Goal: Task Accomplishment & Management: Complete application form

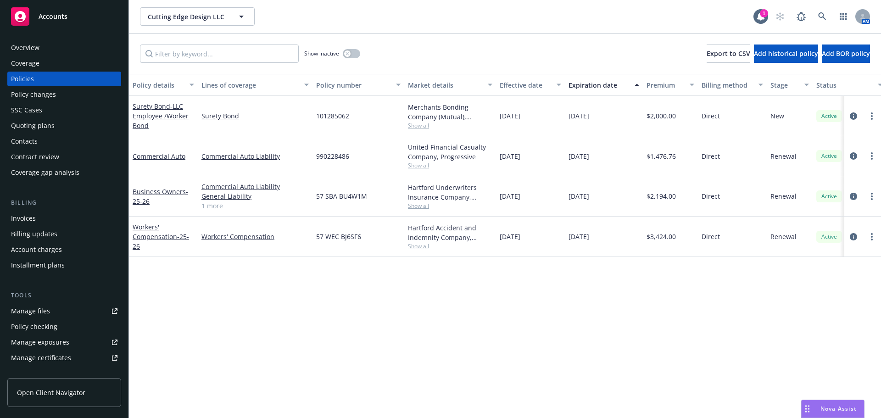
click at [58, 213] on div "Invoices" at bounding box center [64, 218] width 106 height 15
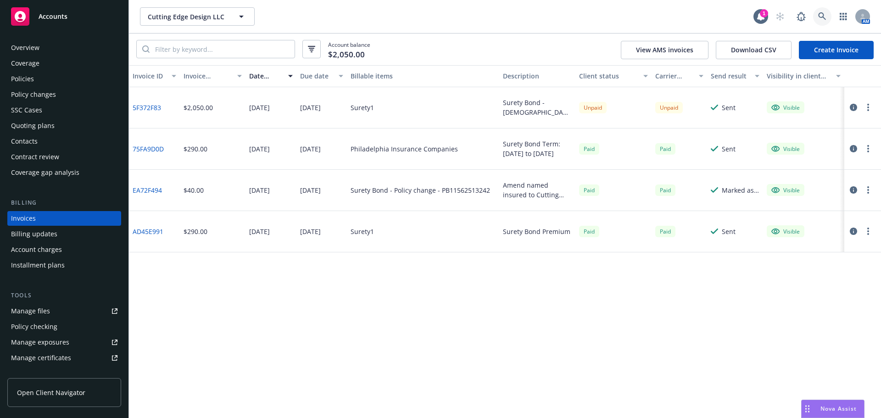
click at [818, 13] on icon at bounding box center [822, 16] width 8 height 8
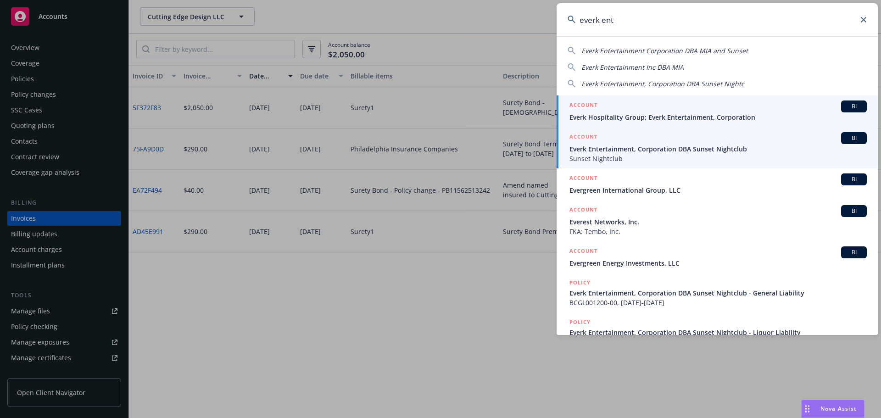
type input "everk ent"
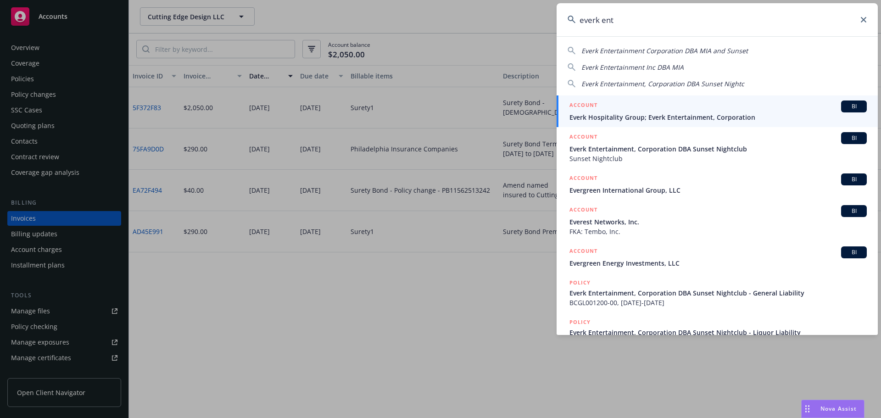
click at [640, 145] on span "Everk Entertainment, Corporation DBA Sunset Nightclub" at bounding box center [718, 149] width 297 height 10
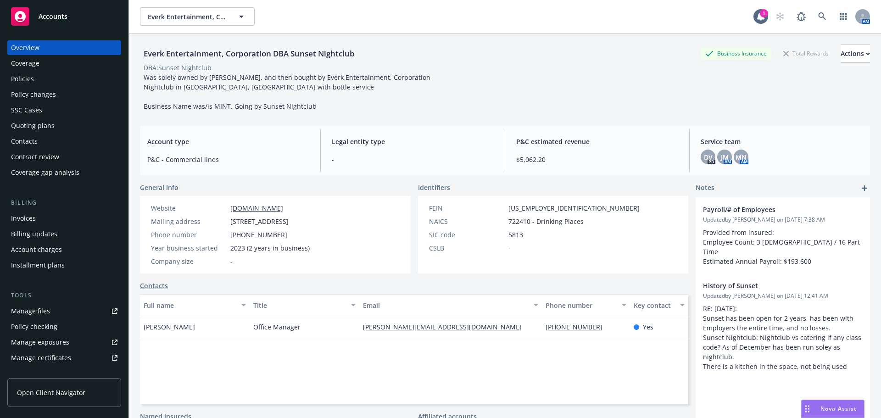
click at [63, 85] on div "Policies" at bounding box center [64, 79] width 106 height 15
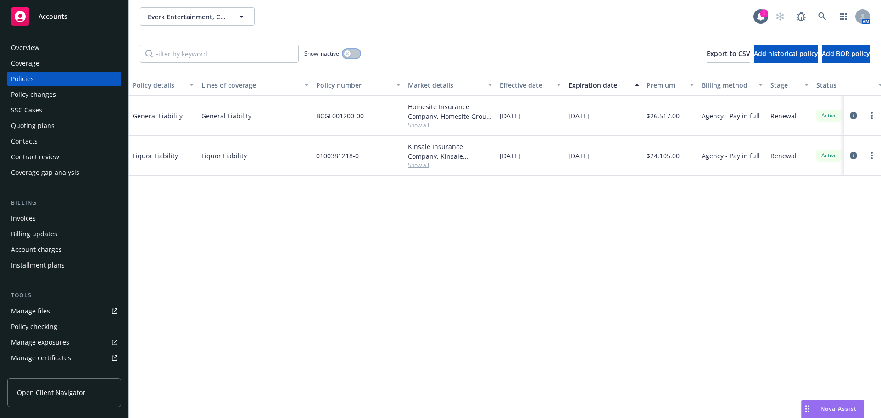
click at [350, 50] on button "button" at bounding box center [351, 53] width 17 height 9
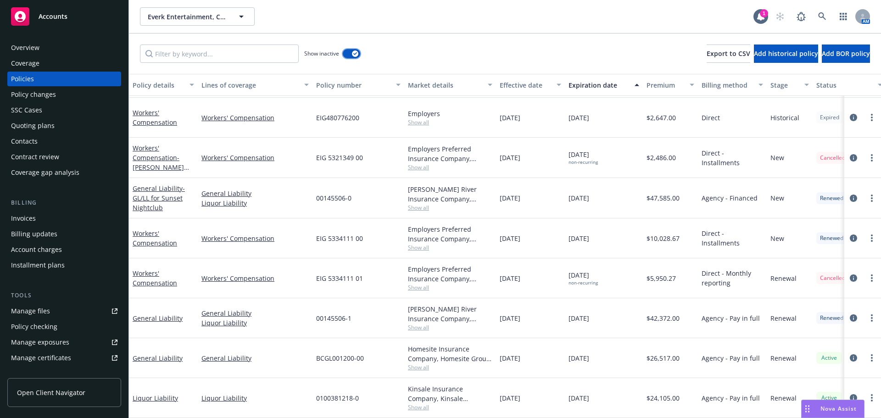
scroll to position [45, 0]
click at [50, 134] on div "Contacts" at bounding box center [64, 141] width 106 height 15
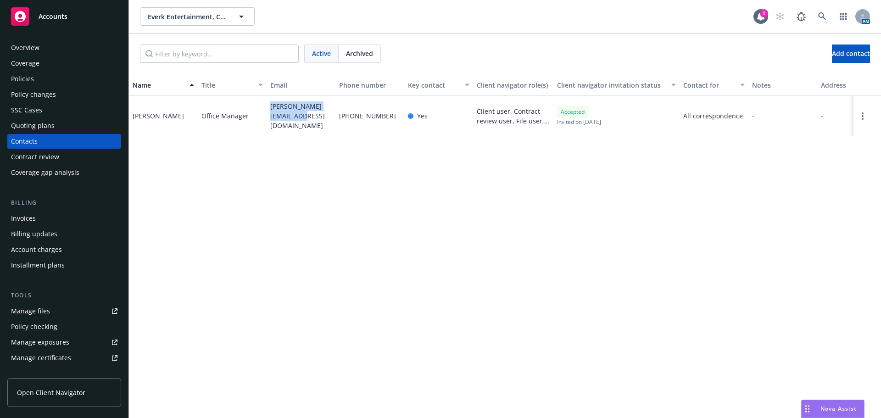
drag, startPoint x: 291, startPoint y: 120, endPoint x: 263, endPoint y: 106, distance: 30.6
click at [263, 106] on div "Lisa Vivian Office Manager lisa.vivian58@gmail.com 559-284-9567 Yes Client user…" at bounding box center [505, 116] width 752 height 40
copy div "lisa.vivian58@gmail.com"
click at [48, 86] on div "Overview Coverage Policies Policy changes SSC Cases Quoting plans Contacts Cont…" at bounding box center [64, 110] width 114 height 140
click at [45, 78] on div "Policies" at bounding box center [64, 79] width 106 height 15
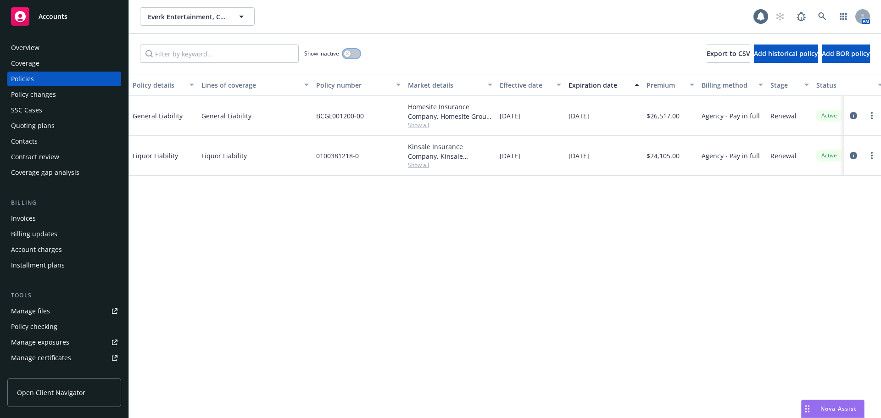
click at [349, 56] on div "button" at bounding box center [347, 53] width 6 height 6
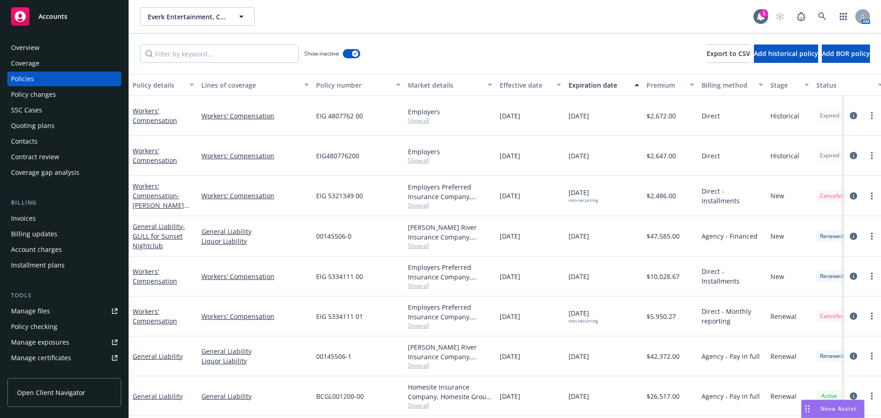
click at [867, 353] on link "more" at bounding box center [872, 356] width 11 height 11
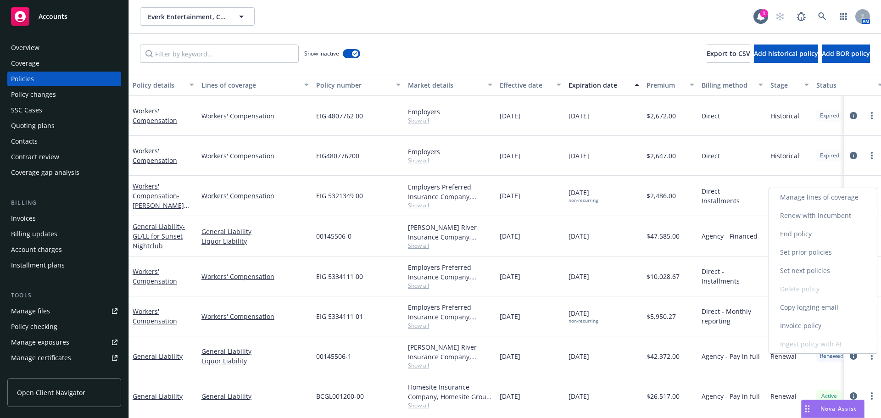
click at [827, 313] on link "Copy logging email" at bounding box center [823, 307] width 108 height 18
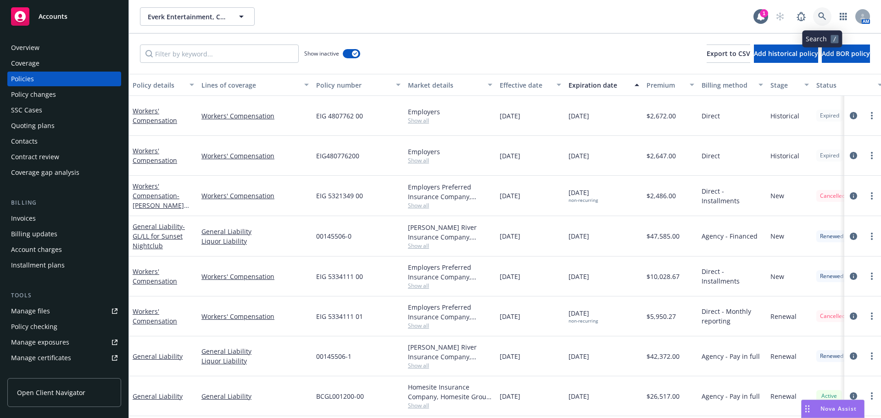
click at [815, 12] on link at bounding box center [822, 16] width 18 height 18
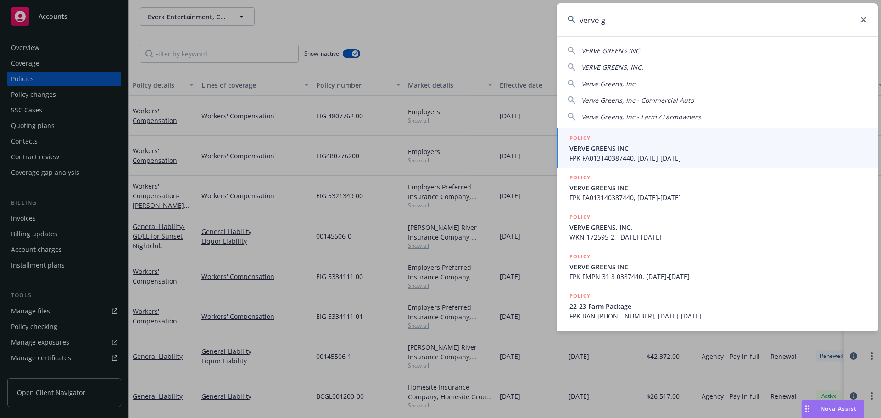
type input "verve g"
click at [618, 142] on div "POLICY" at bounding box center [718, 139] width 297 height 10
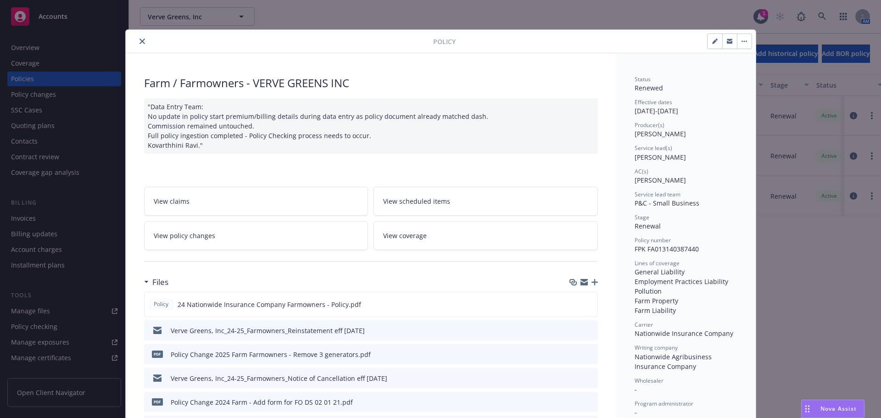
click at [140, 42] on icon "close" at bounding box center [143, 42] width 6 height 6
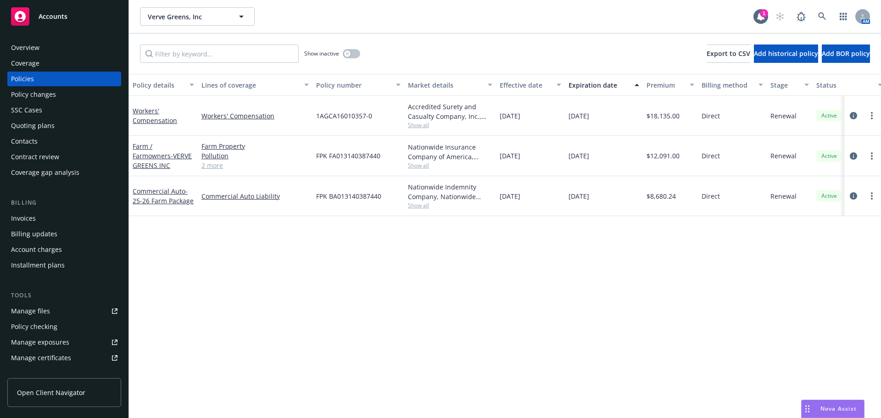
click at [61, 140] on div "Contacts" at bounding box center [64, 141] width 106 height 15
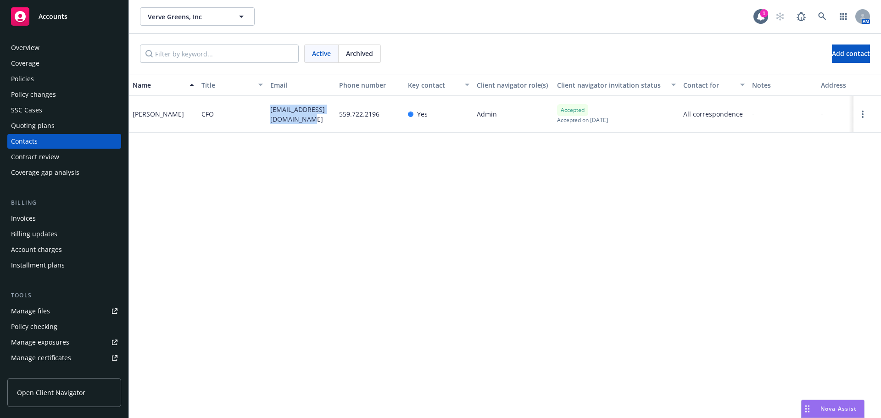
drag, startPoint x: 299, startPoint y: 118, endPoint x: 266, endPoint y: 108, distance: 34.1
click at [266, 108] on div "Rohan Parekh CFO rohan.parekh0293@gmail.com 559.722.2196 Yes Admin Accepted Acc…" at bounding box center [505, 114] width 752 height 37
copy div "rohan.parekh0293@gmail.com"
click at [57, 72] on div "Policies" at bounding box center [64, 79] width 106 height 15
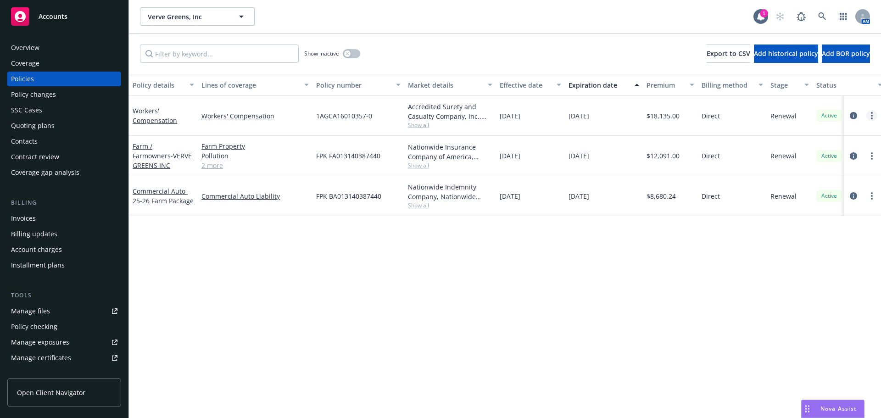
click at [872, 116] on circle "more" at bounding box center [872, 116] width 2 height 2
click at [805, 244] on link "Copy logging email" at bounding box center [823, 244] width 108 height 18
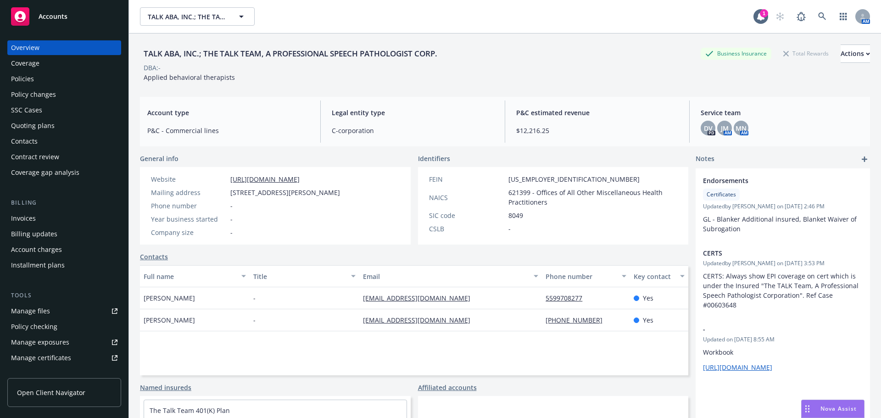
click at [54, 76] on div "Policies" at bounding box center [64, 79] width 106 height 15
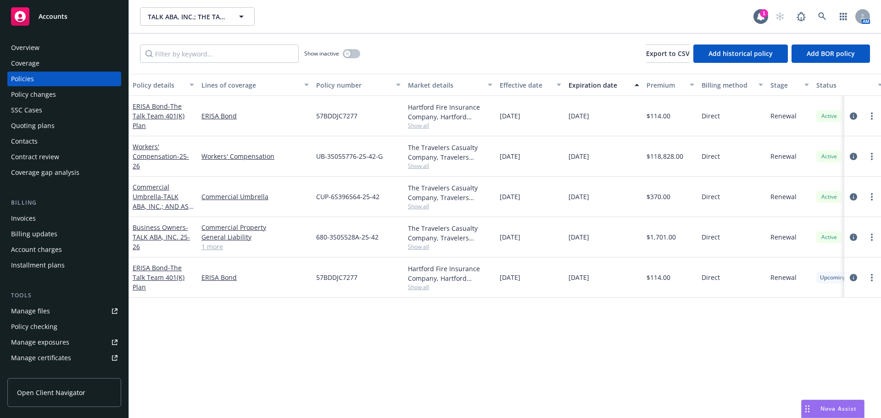
click at [65, 126] on div "Quoting plans" at bounding box center [64, 125] width 106 height 15
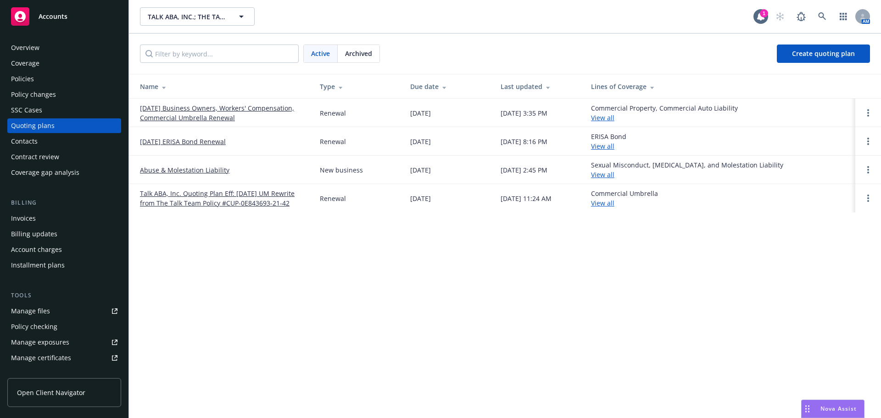
click at [61, 76] on div "Policies" at bounding box center [64, 79] width 106 height 15
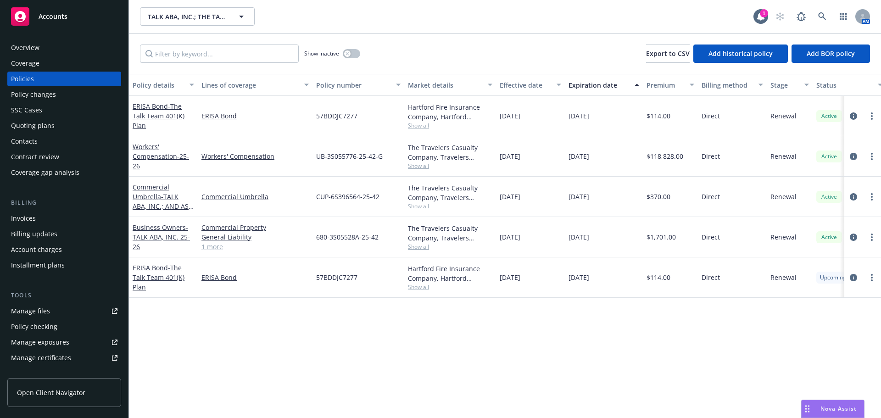
click at [51, 119] on div "Quoting plans" at bounding box center [33, 125] width 44 height 15
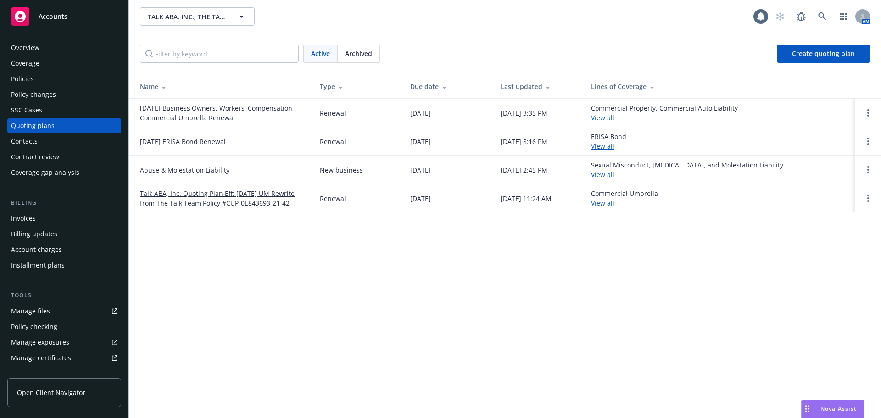
click at [154, 115] on link "[DATE] Business Owners, Workers' Compensation, Commercial Umbrella Renewal" at bounding box center [222, 112] width 165 height 19
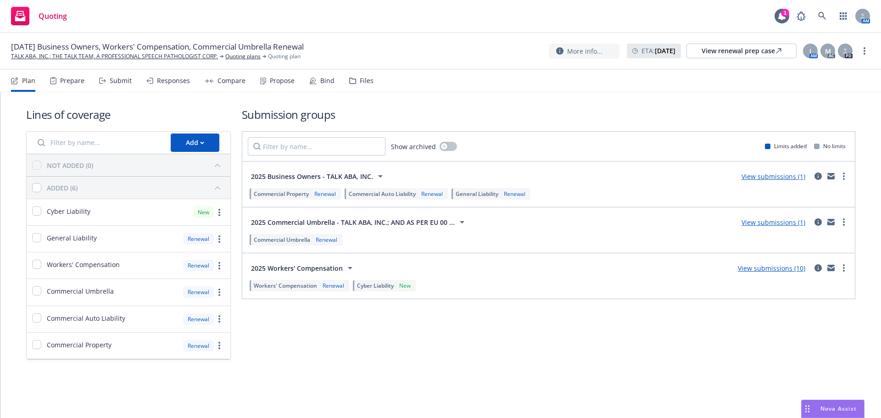
click at [322, 79] on div "Bind" at bounding box center [327, 80] width 14 height 7
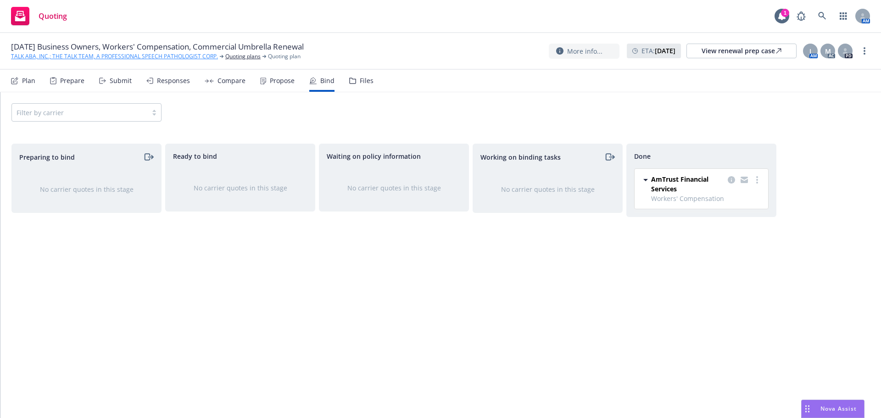
click at [175, 58] on link "TALK ABA, INC.; THE TALK TEAM, A PROFESSIONAL SPEECH PATHOLOGIST CORP." at bounding box center [114, 56] width 207 height 8
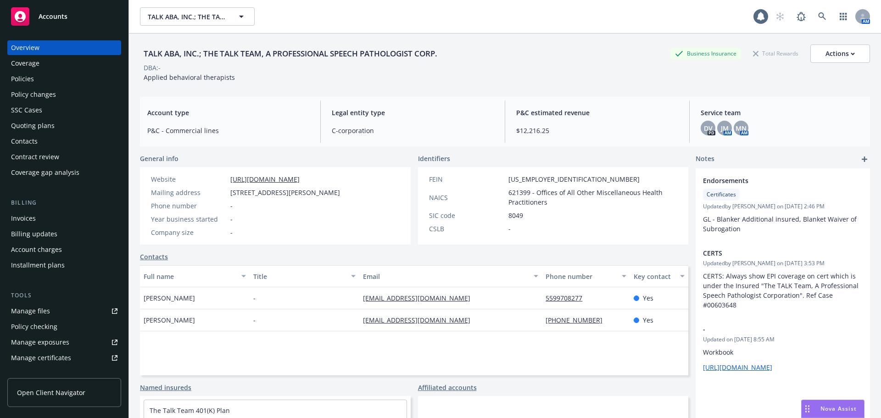
click at [43, 71] on div "Overview Coverage Policies Policy changes SSC Cases Quoting plans Contacts Cont…" at bounding box center [64, 110] width 114 height 140
click at [44, 79] on div "Policies" at bounding box center [64, 79] width 106 height 15
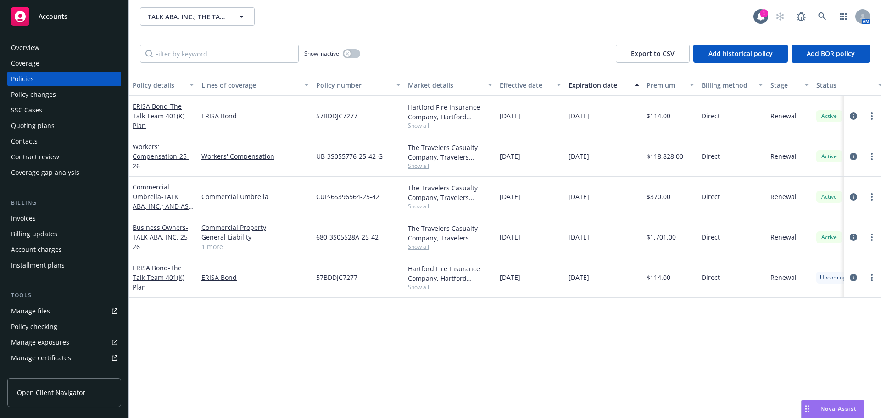
click at [58, 123] on div "Quoting plans" at bounding box center [64, 125] width 106 height 15
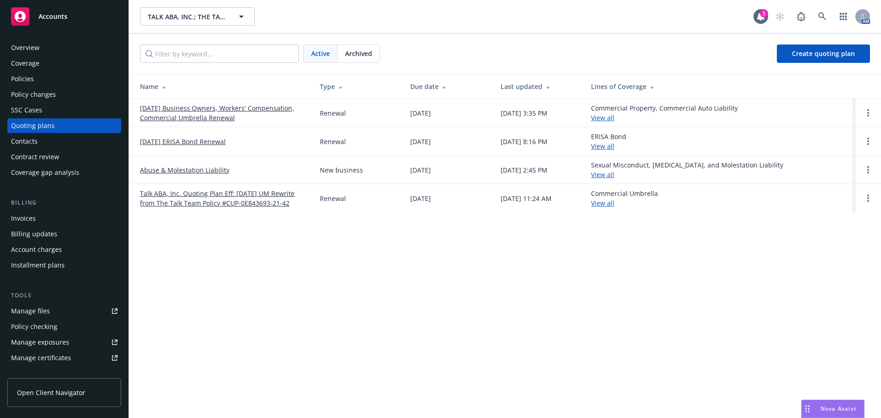
click at [177, 117] on link "08/01/25 Business Owners, Workers' Compensation, Commercial Umbrella Renewal" at bounding box center [222, 112] width 165 height 19
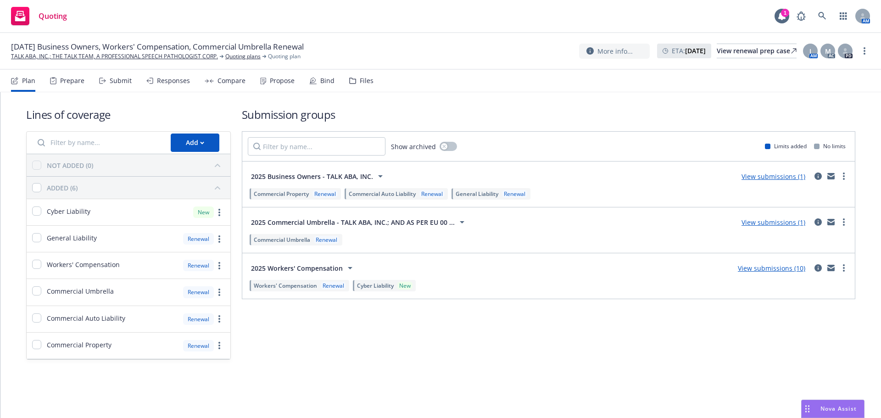
click at [336, 84] on div "Plan Prepare Submit Responses Compare Propose Bind Files" at bounding box center [192, 81] width 363 height 22
click at [321, 85] on div "Bind" at bounding box center [321, 81] width 25 height 22
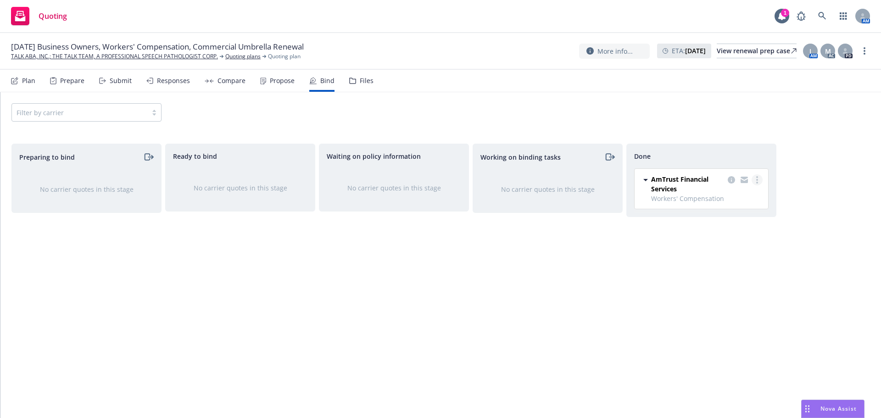
click at [758, 179] on circle "more" at bounding box center [757, 180] width 2 height 2
click at [729, 198] on span "Move back one step" at bounding box center [720, 198] width 83 height 9
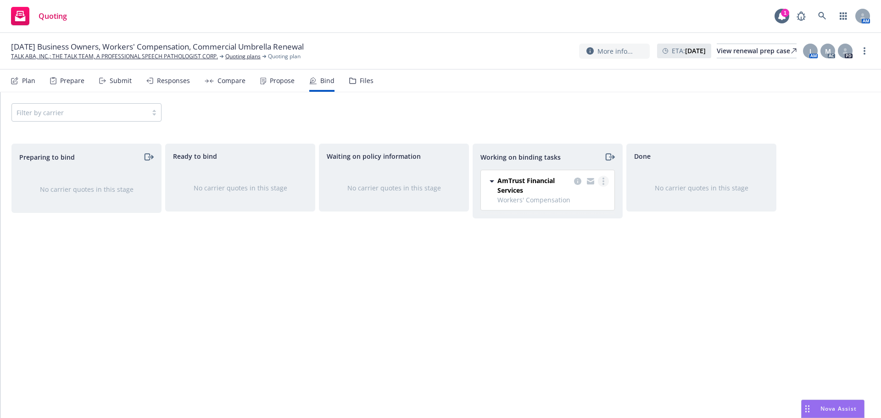
click at [603, 180] on icon "more" at bounding box center [604, 181] width 2 height 7
click at [576, 205] on link "Move back one step" at bounding box center [567, 200] width 83 height 18
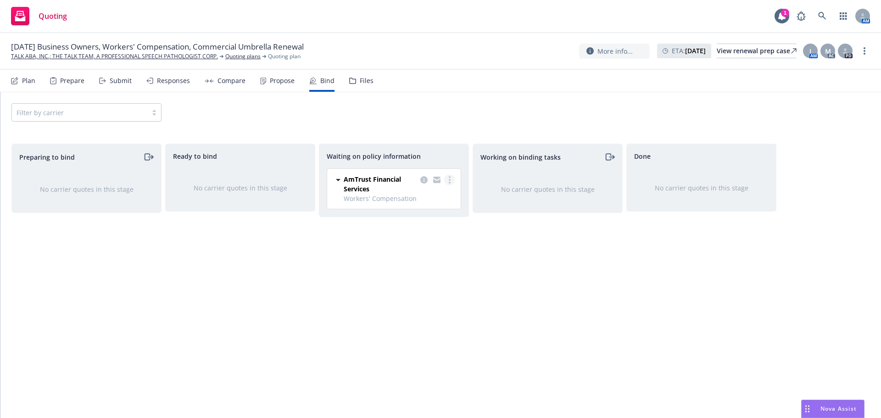
drag, startPoint x: 441, startPoint y: 180, endPoint x: 448, endPoint y: 180, distance: 7.4
click at [442, 180] on div at bounding box center [437, 183] width 37 height 19
click at [448, 180] on link "more" at bounding box center [449, 179] width 11 height 11
click at [409, 197] on span "Create policies" at bounding box center [405, 198] width 67 height 9
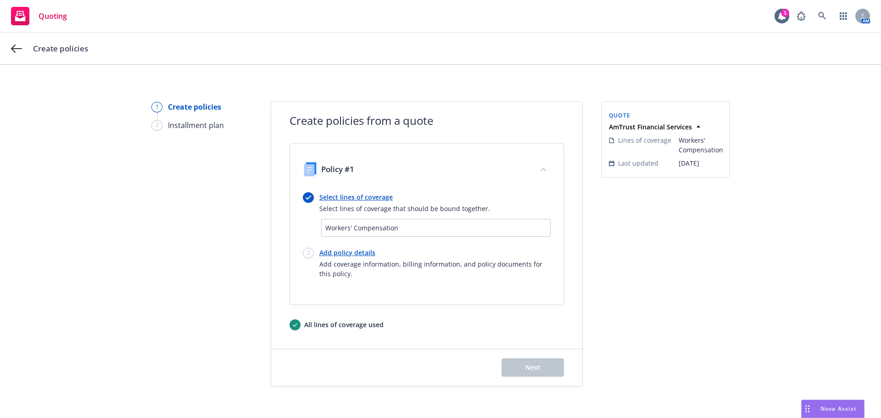
click at [343, 252] on link "Add policy details" at bounding box center [434, 253] width 231 height 10
select select "12"
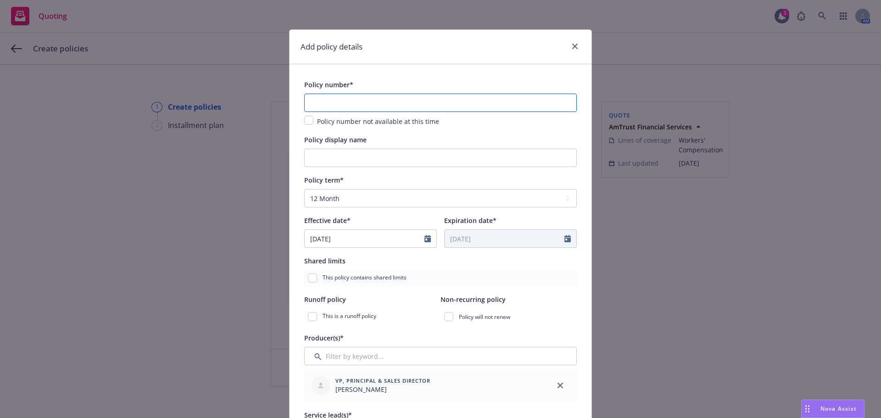
click at [346, 104] on input "text" at bounding box center [440, 103] width 273 height 18
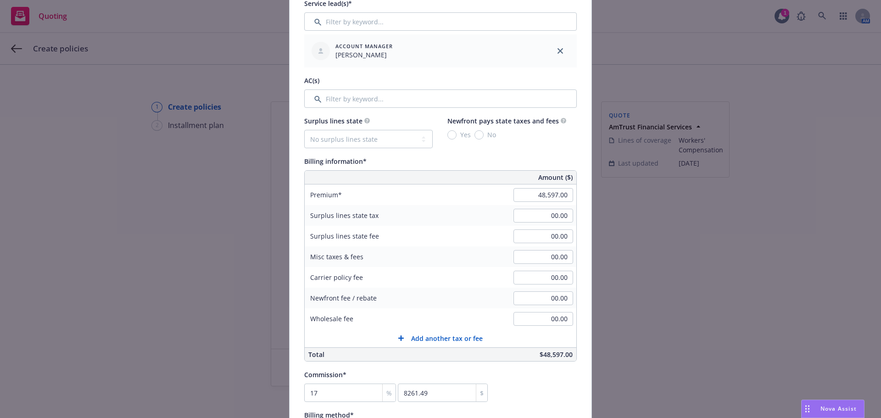
scroll to position [321, 0]
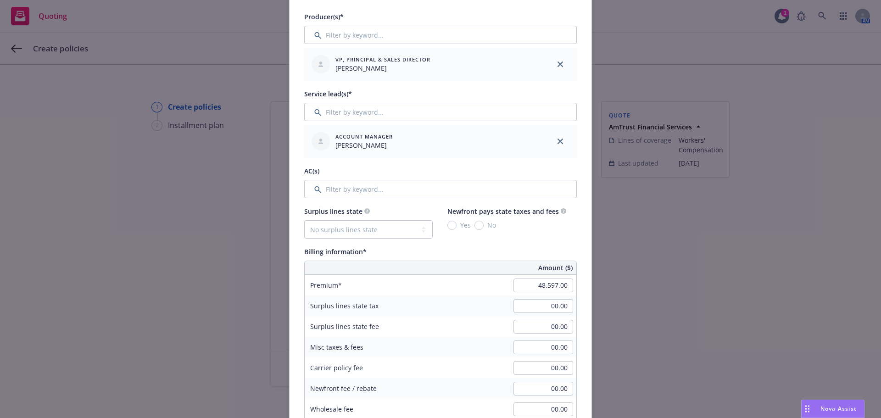
type input "SWC1588965"
click at [354, 192] on input "Filter by keyword..." at bounding box center [440, 189] width 273 height 18
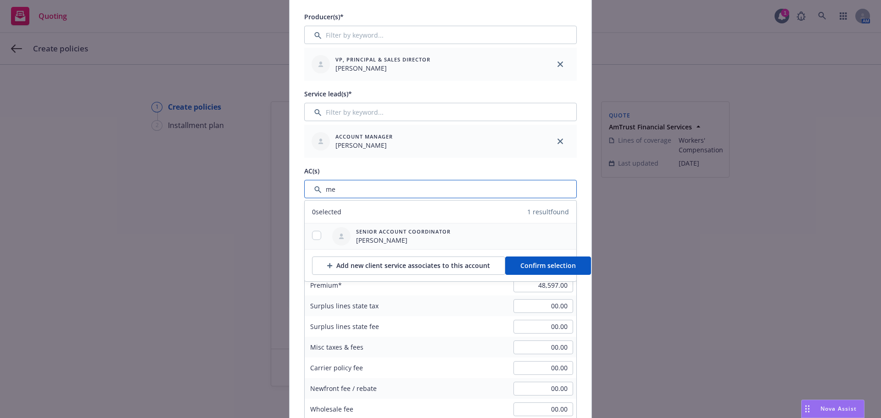
type input "me"
click at [314, 236] on input "checkbox" at bounding box center [316, 235] width 9 height 9
checkbox input "true"
click at [531, 266] on span "Confirm selection" at bounding box center [548, 265] width 56 height 9
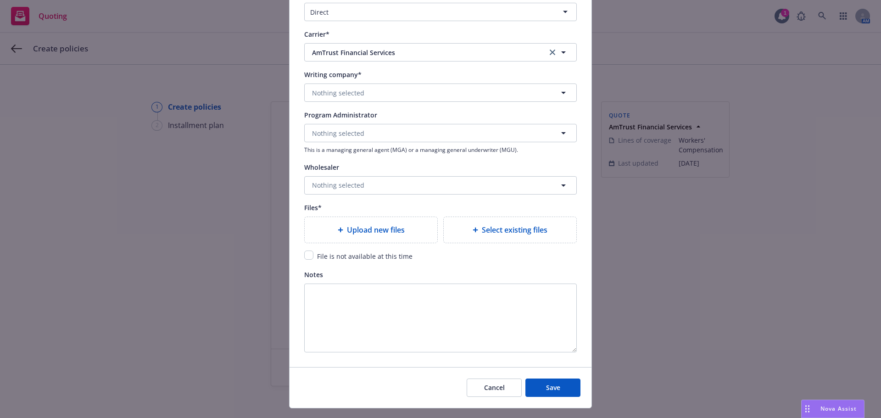
scroll to position [903, 0]
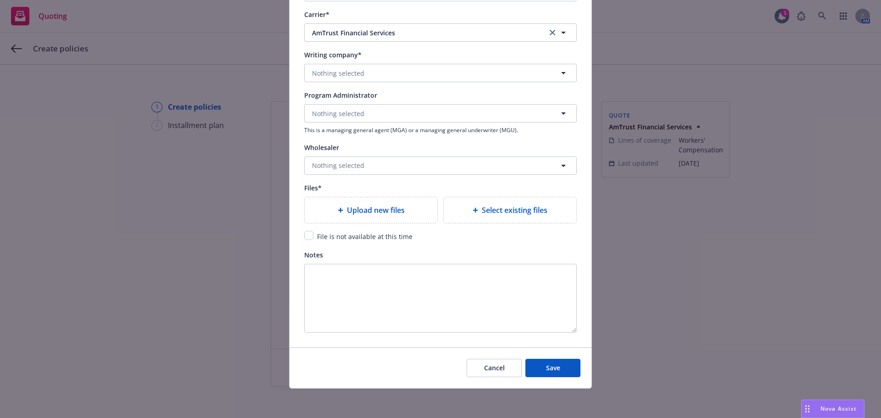
click at [360, 208] on span "Upload new files" at bounding box center [376, 210] width 58 height 11
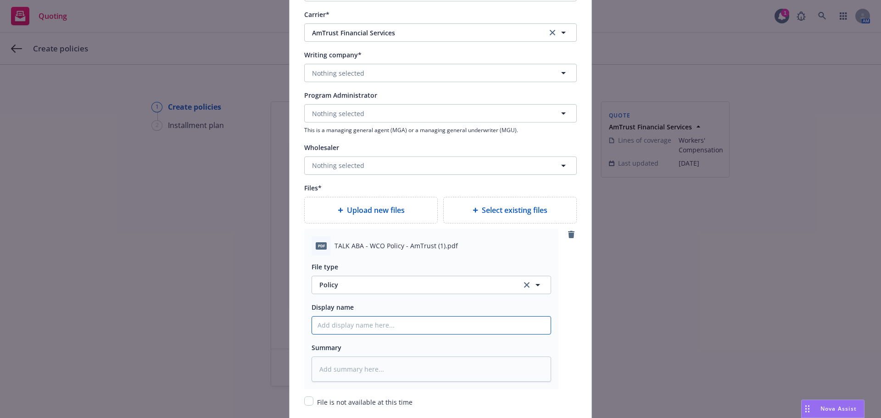
click at [342, 328] on input "Policy display name" at bounding box center [431, 325] width 239 height 17
type textarea "x"
type input "2"
type textarea "x"
type input "20"
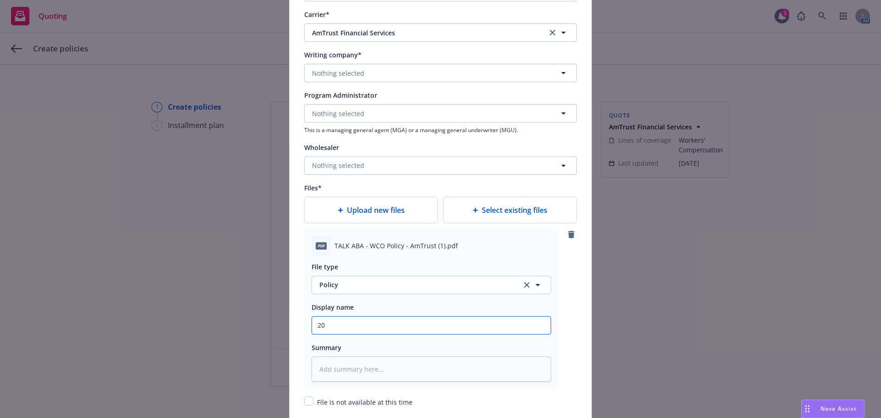
type textarea "x"
type input "202"
type textarea "x"
type input "2025"
type textarea "x"
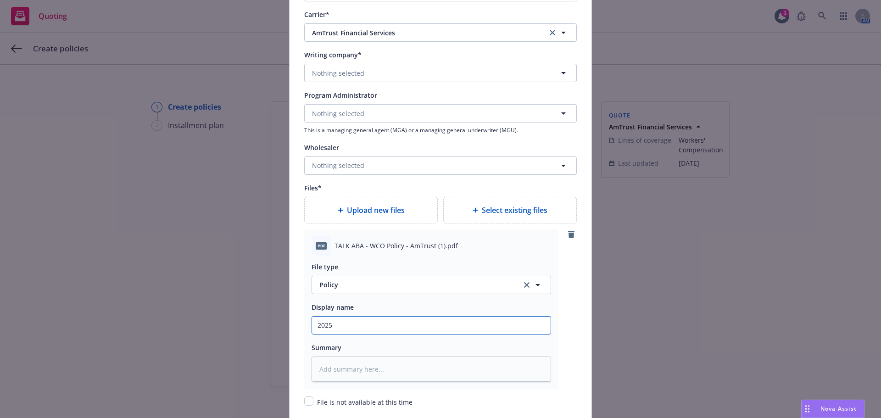
type input "2025"
type textarea "x"
type input "2025 W"
type textarea "x"
type input "2025 Wo"
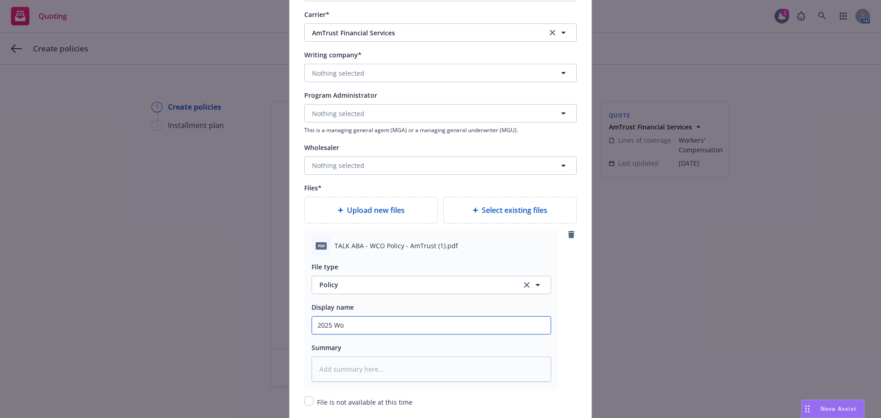
type textarea "x"
type input "2025 Wor"
type textarea "x"
type input "2025 Work"
type textarea "x"
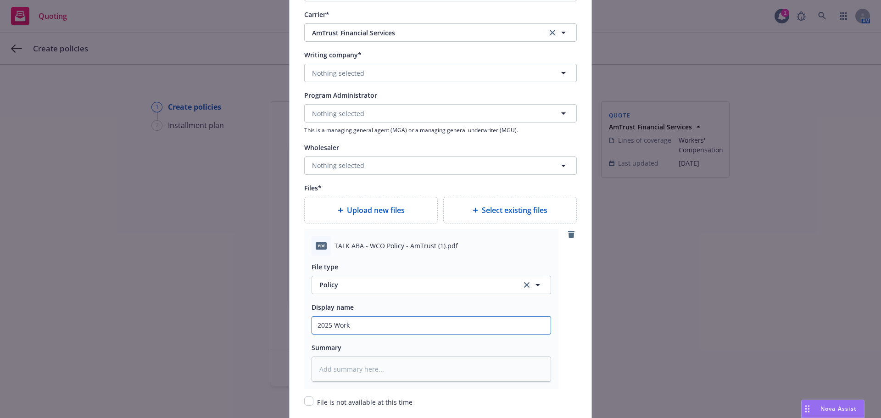
type input "2025 Worke"
type textarea "x"
type input "2025 Worker"
type textarea "x"
type input "2025 Workers"
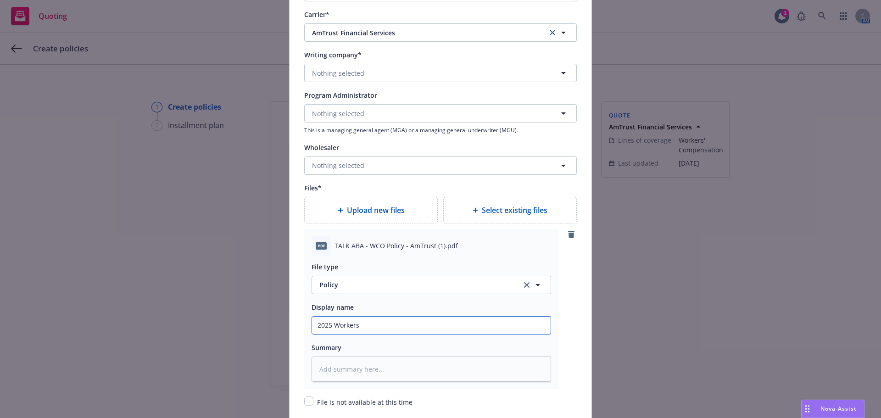
type textarea "x"
type input "2025 Workers"
type textarea "x"
type input "2025 Workers C"
type textarea "x"
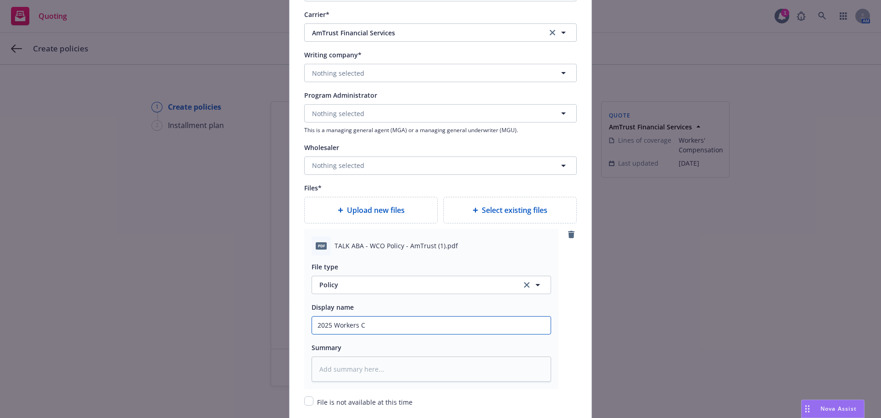
type input "2025 Workers Cm"
type textarea "x"
type input "2025 Workers C"
type textarea "x"
type input "2025 Workers Co"
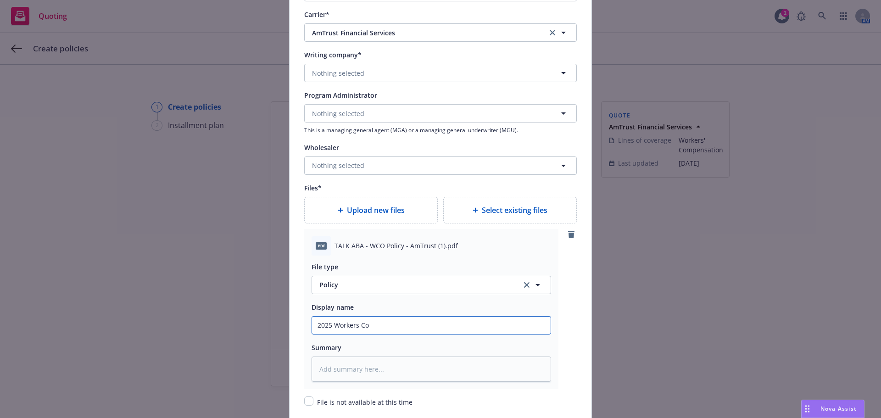
type textarea "x"
type input "2025 Workers Com"
type textarea "x"
type input "2025 Workers Comp"
type textarea "x"
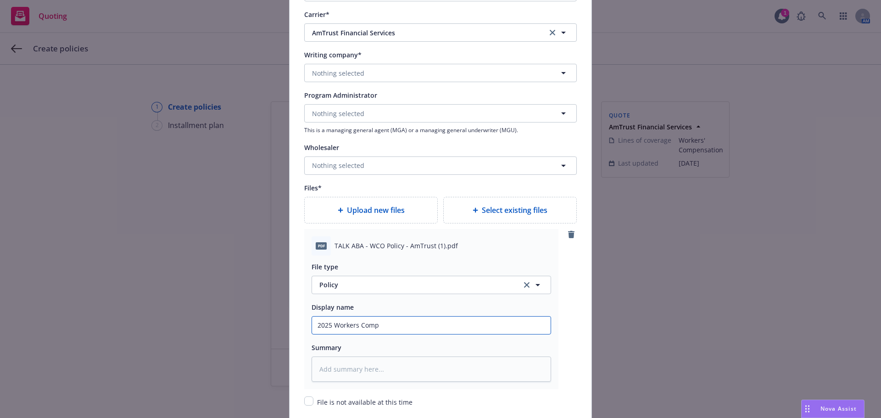
type input "2025 Workers Compe"
type textarea "x"
type input "2025 Workers Compen"
type textarea "x"
type input "2025 Workers Compens"
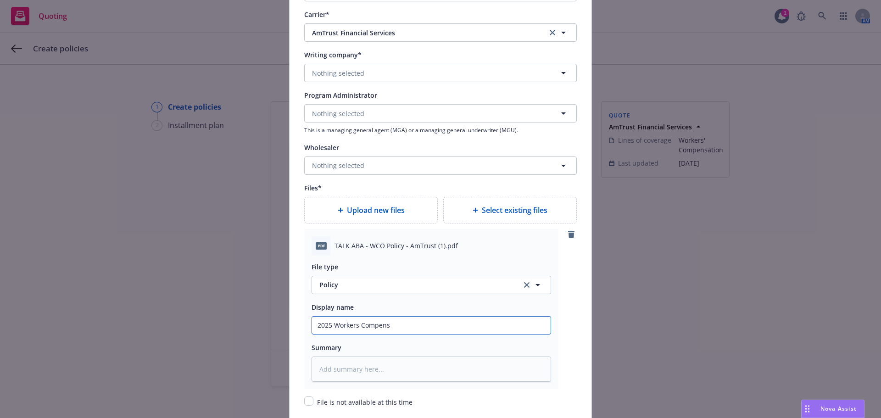
type textarea "x"
type input "2025 Workers Compensa"
type textarea "x"
type input "2025 Workers Compensa6"
type textarea "x"
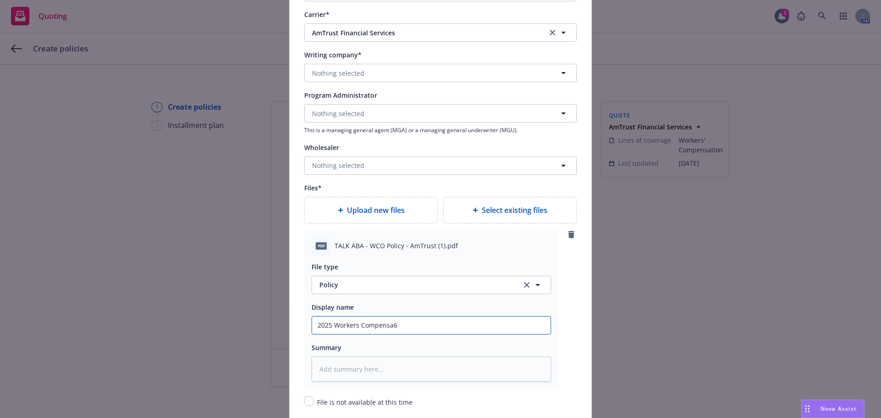
type input "2025 Workers Compensa6i"
type textarea "x"
type input "2025 Workers Compensa6"
type textarea "x"
type input "2025 Workers Compensa"
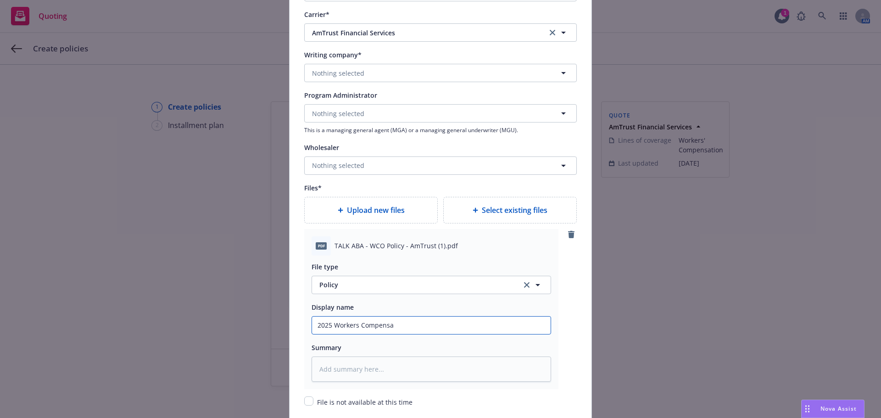
type textarea "x"
type input "2025 Workers Compensat"
type textarea "x"
type input "2025 Workers Compensati"
type textarea "x"
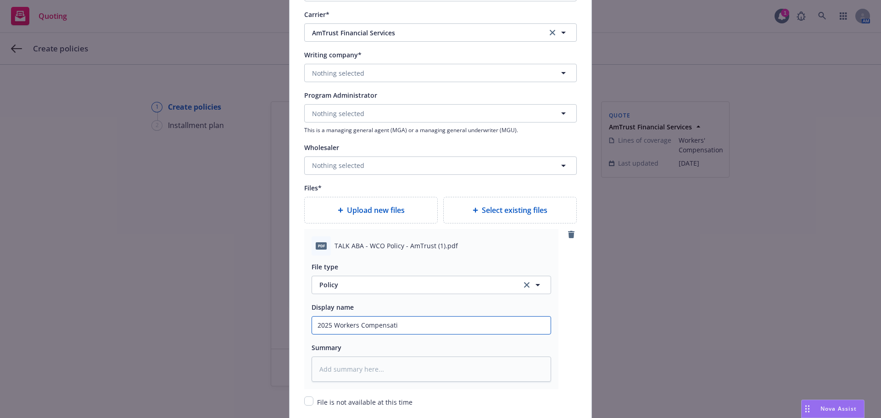
type input "2025 Workers Compensatio"
type textarea "x"
type input "2025 Workers Compensation"
type textarea "x"
type input "2025 Workers Compensation"
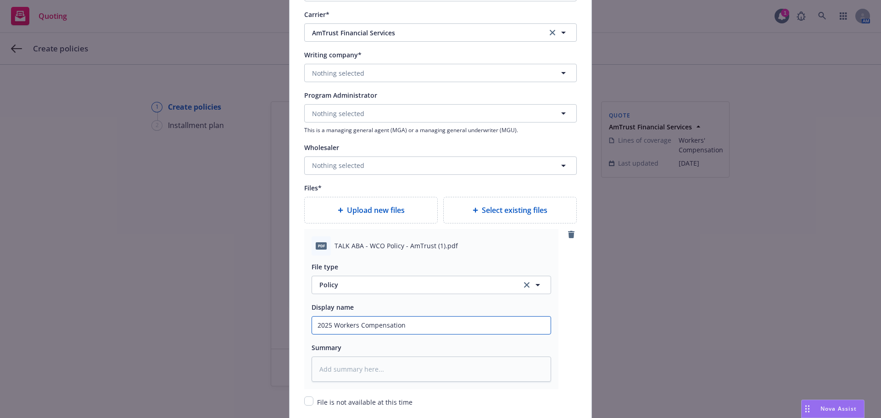
type textarea "x"
type input "2025 Workers Compensation P"
type textarea "x"
type input "2025 Workers Compensation Po"
type textarea "x"
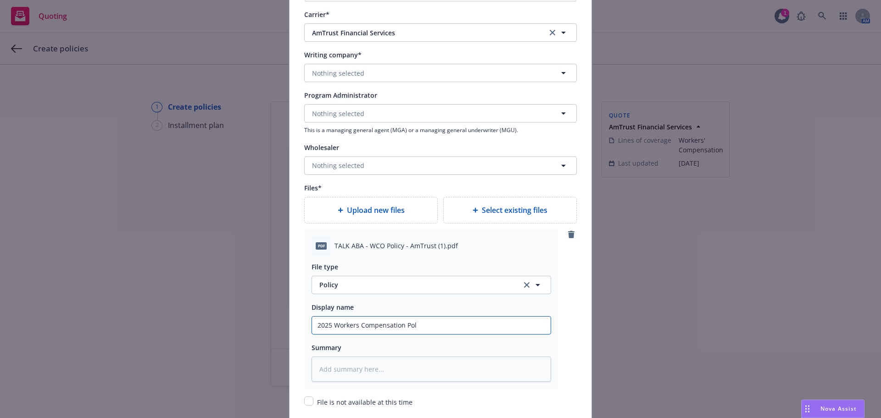
type input "2025 Workers Compensation Poli"
type textarea "x"
type input "2025 Workers Compensation Polic"
type textarea "x"
type input "2025 Workers Compensation Policy"
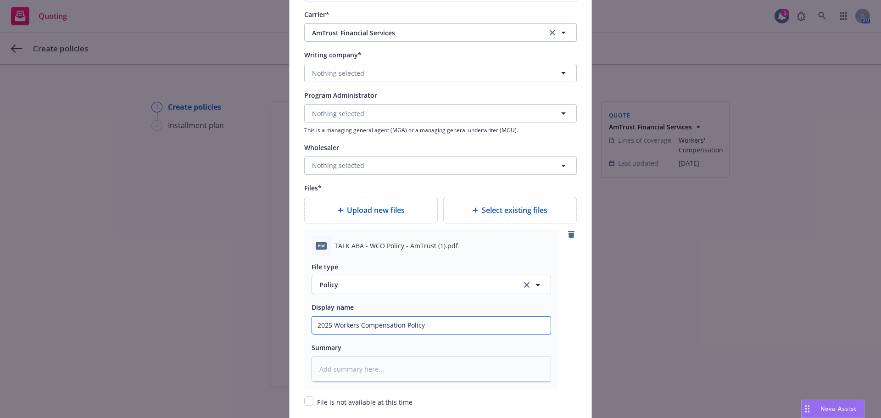
type textarea "x"
type input "2025 Workers Compensation Policy"
type textarea "x"
type input "2025 Workers Compensation Policy -"
type textarea "x"
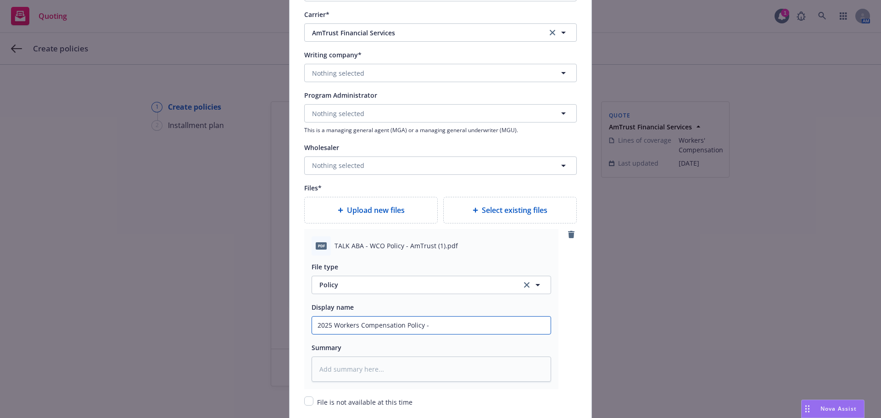
type input "2025 Workers Compensation Policy -"
type textarea "x"
type input "2025 Workers Compensation Policy - A"
type textarea "x"
type input "2025 Workers Compensation Policy - Am"
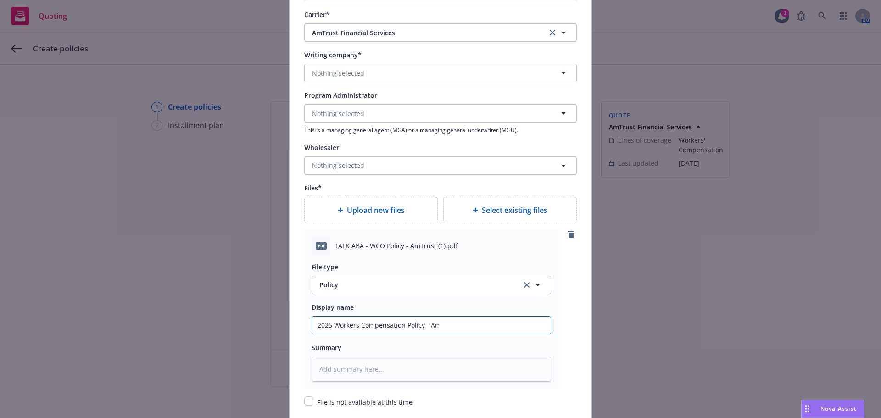
type textarea "x"
type input "2025 Workers Compensation Policy - AmT"
type textarea "x"
type input "2025 Workers Compensation Policy - AmTr"
type textarea "x"
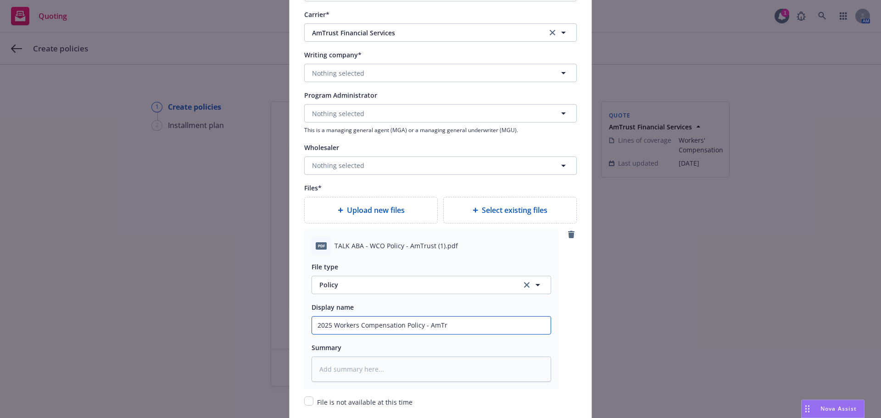
type input "2025 Workers Compensation Policy - AmTru"
type textarea "x"
type input "2025 Workers Compensation Policy - AmTrus"
type textarea "x"
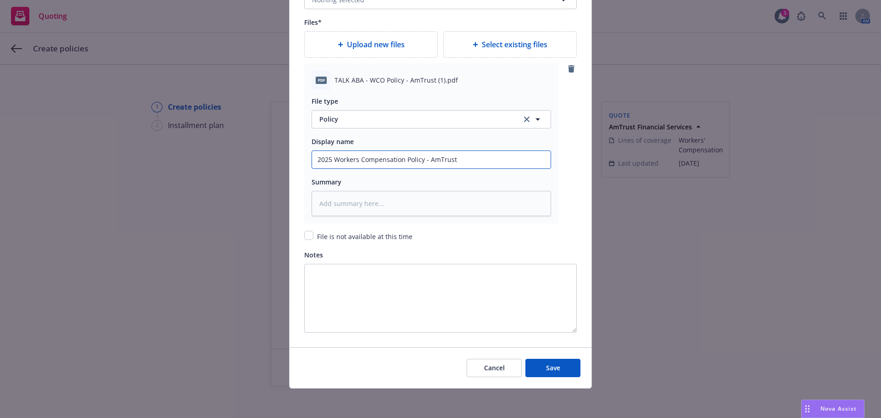
type input "2025 Workers Compensation Policy - AmTrust"
click at [545, 358] on div "Cancel Save" at bounding box center [441, 367] width 302 height 41
click at [544, 361] on button "Save" at bounding box center [553, 368] width 55 height 18
type textarea "x"
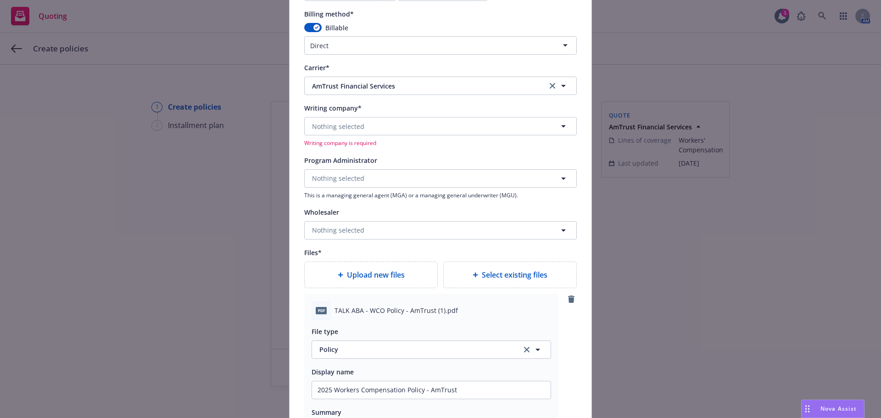
scroll to position [850, 0]
click at [340, 124] on span "Nothing selected" at bounding box center [338, 126] width 52 height 10
click at [361, 130] on button "Nothing selected" at bounding box center [440, 125] width 273 height 18
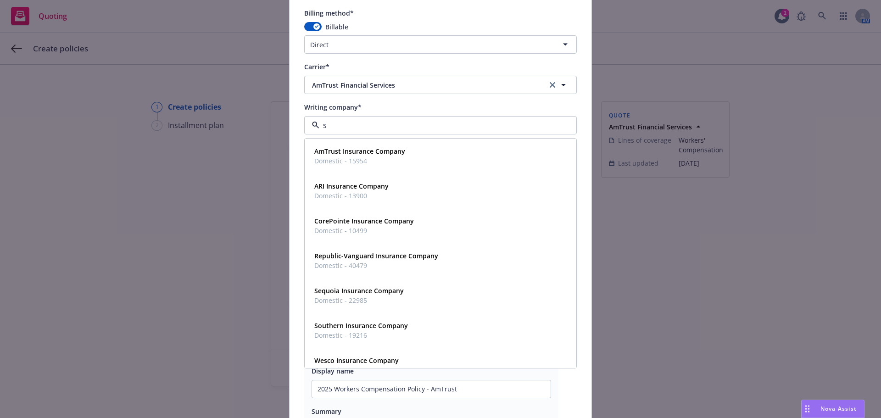
type input "se"
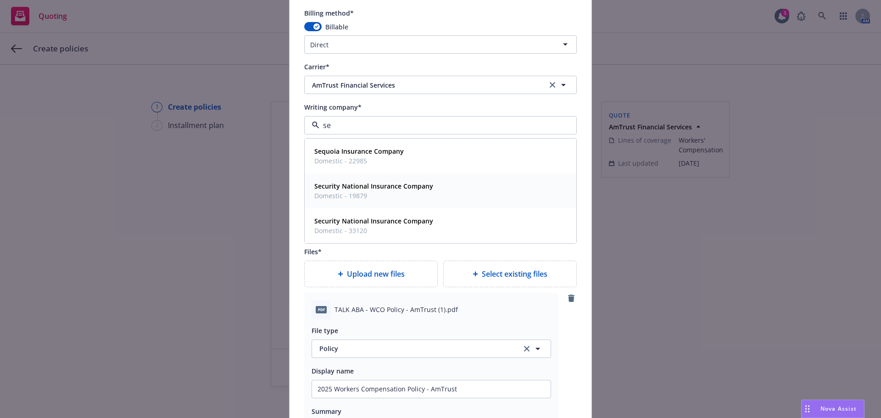
click at [364, 189] on strong "Security National Insurance Company" at bounding box center [373, 186] width 119 height 9
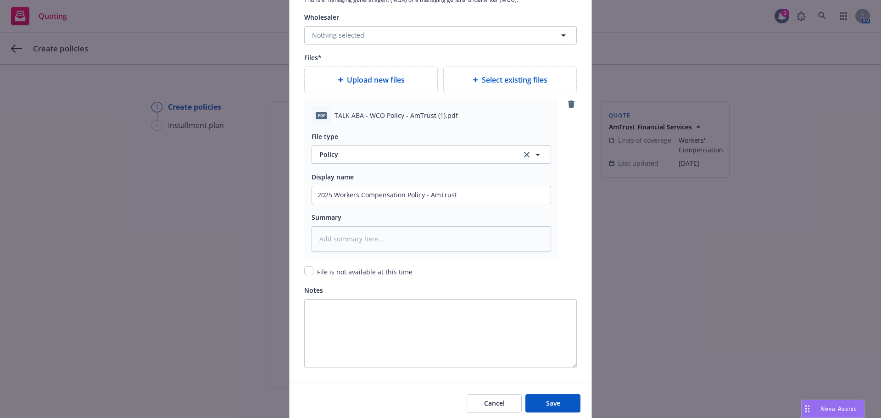
scroll to position [1068, 0]
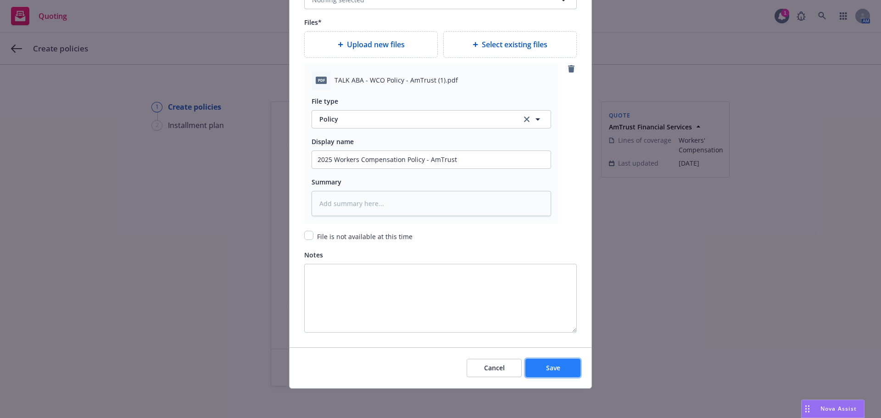
click at [549, 374] on button "Save" at bounding box center [553, 368] width 55 height 18
type textarea "x"
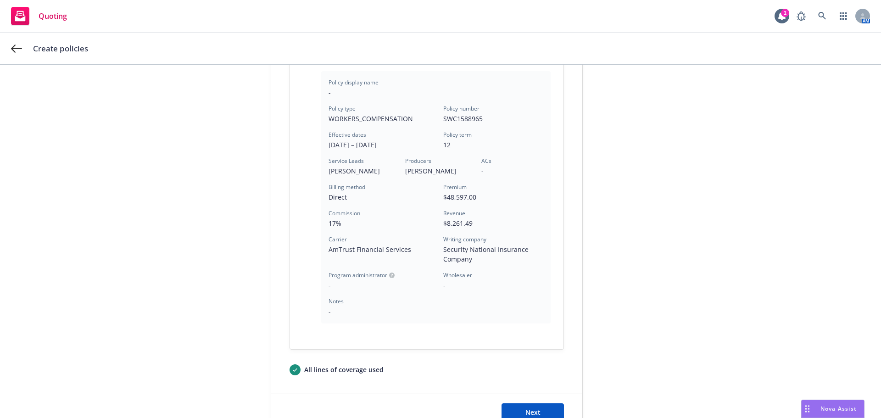
scroll to position [263, 0]
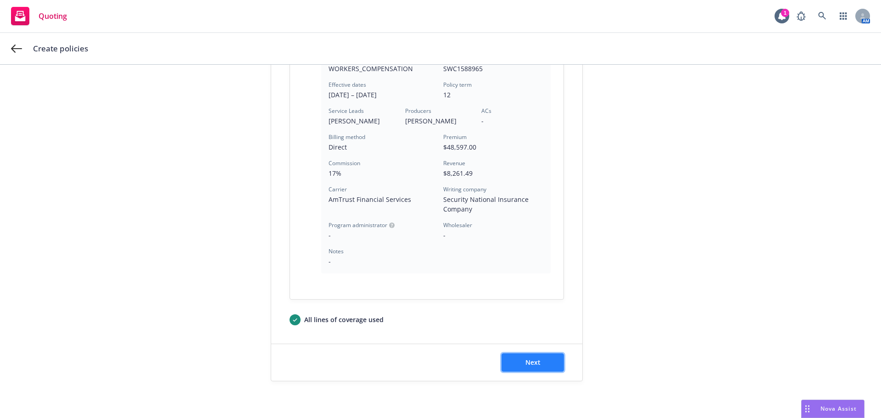
click at [538, 363] on button "Next" at bounding box center [533, 362] width 62 height 18
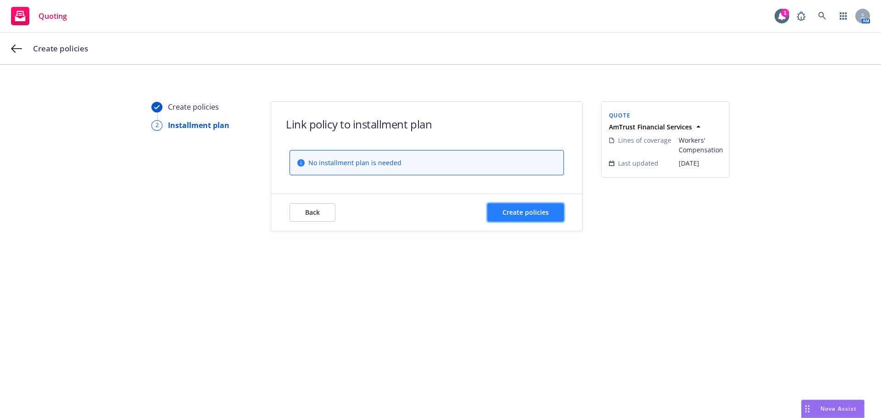
click at [513, 217] on button "Create policies" at bounding box center [525, 212] width 77 height 18
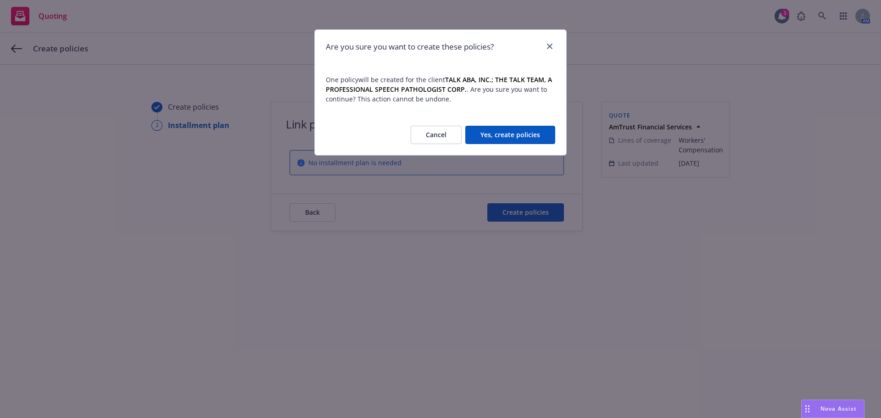
click at [500, 136] on button "Yes, create policies" at bounding box center [510, 135] width 90 height 18
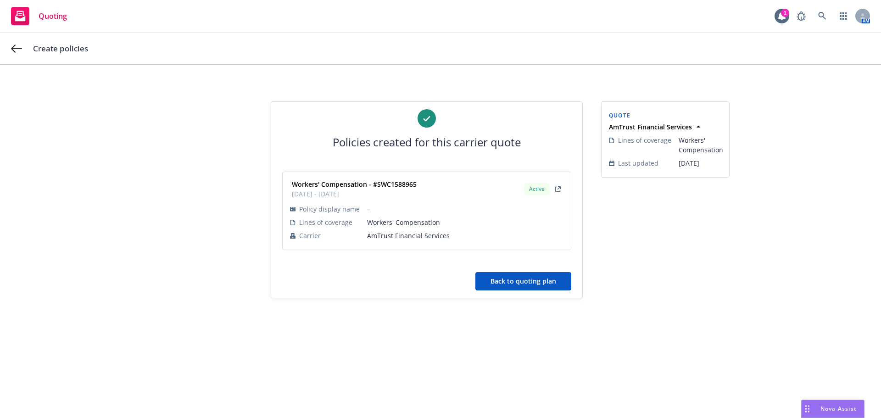
click at [23, 47] on div "Create policies" at bounding box center [440, 48] width 881 height 31
click at [15, 51] on icon at bounding box center [16, 48] width 11 height 11
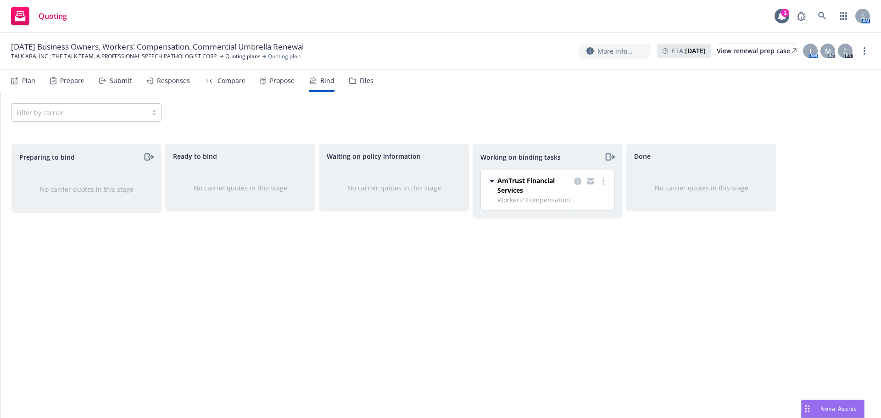
click at [60, 52] on span "08/01/25 Business Owners, Workers' Compensation, Commercial Umbrella Renewal" at bounding box center [157, 46] width 293 height 11
click at [60, 56] on link "TALK ABA, INC.; THE TALK TEAM, A PROFESSIONAL SPEECH PATHOLOGIST CORP." at bounding box center [114, 56] width 207 height 8
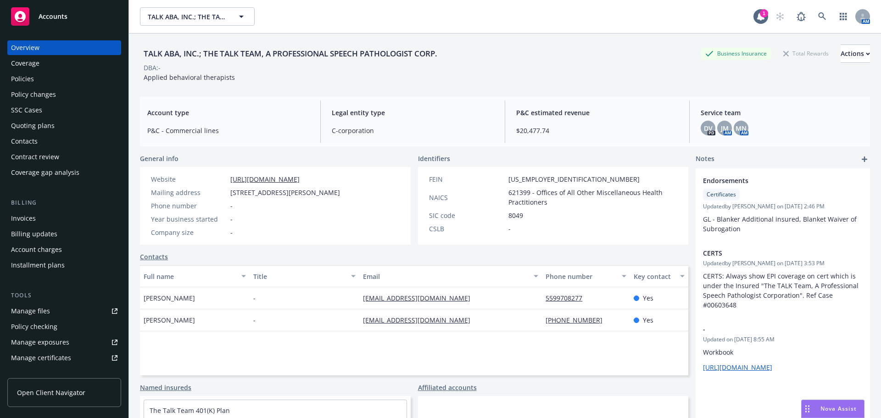
click at [60, 140] on div "Contacts" at bounding box center [64, 141] width 106 height 15
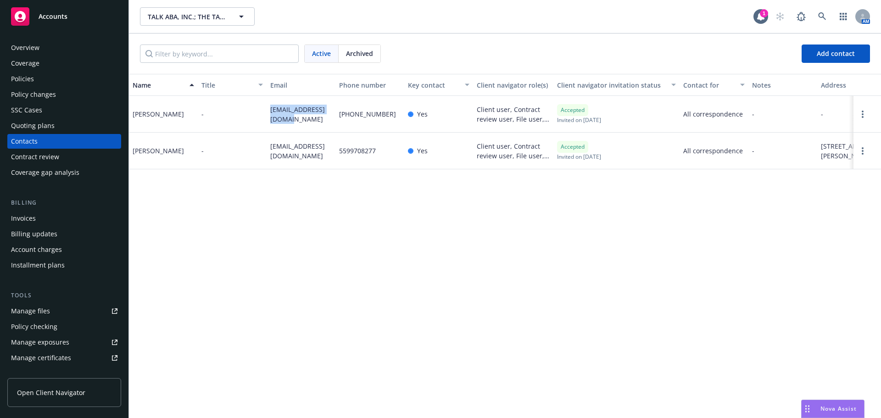
drag, startPoint x: 285, startPoint y: 120, endPoint x: 267, endPoint y: 105, distance: 23.5
click at [267, 105] on div "[EMAIL_ADDRESS][DOMAIN_NAME]" at bounding box center [301, 114] width 69 height 37
copy span "[EMAIL_ADDRESS][DOMAIN_NAME]"
click at [60, 79] on div "Policies" at bounding box center [64, 79] width 106 height 15
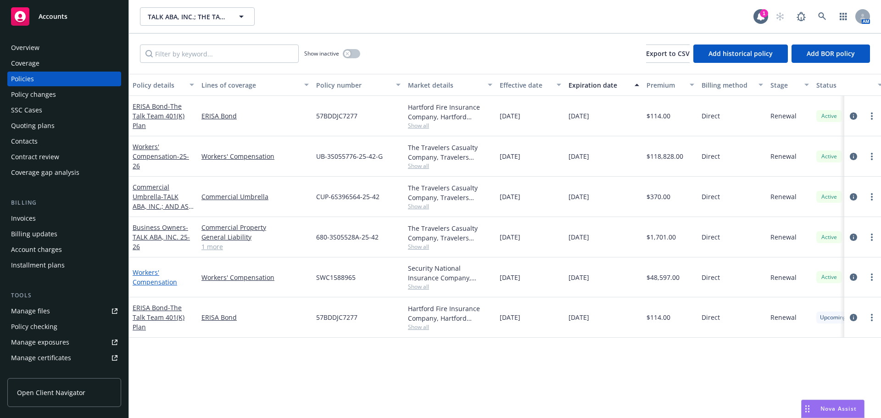
click at [136, 282] on link "Workers' Compensation" at bounding box center [155, 277] width 45 height 18
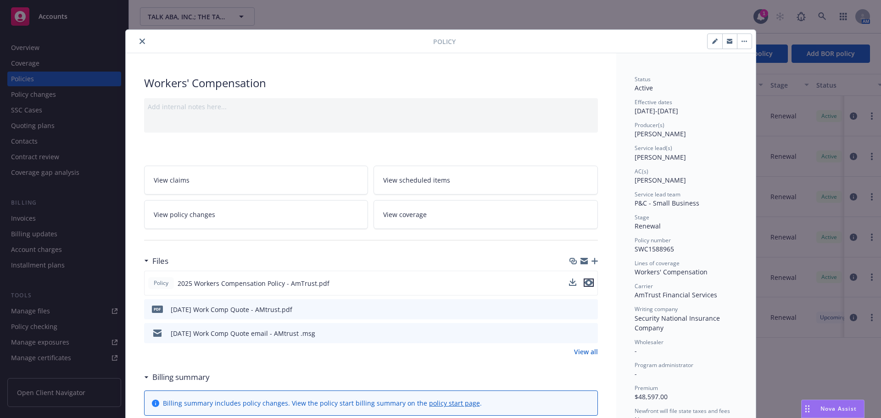
click at [585, 284] on icon "preview file" at bounding box center [589, 283] width 8 height 6
click at [711, 44] on button "button" at bounding box center [715, 41] width 15 height 15
select select "RENEWAL"
select select "12"
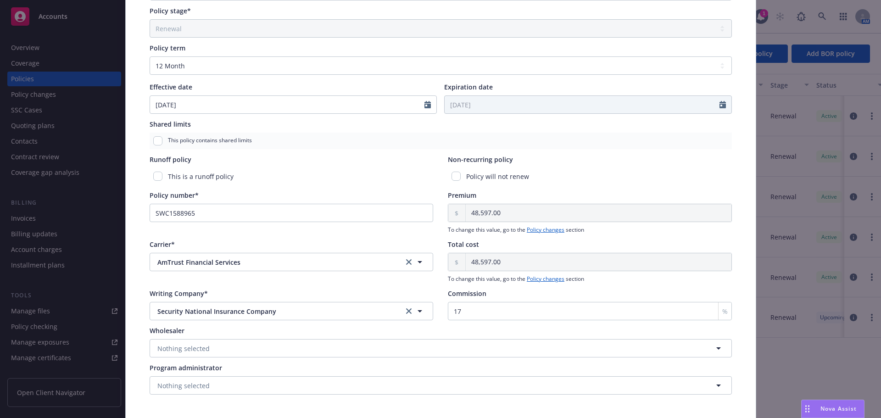
scroll to position [321, 0]
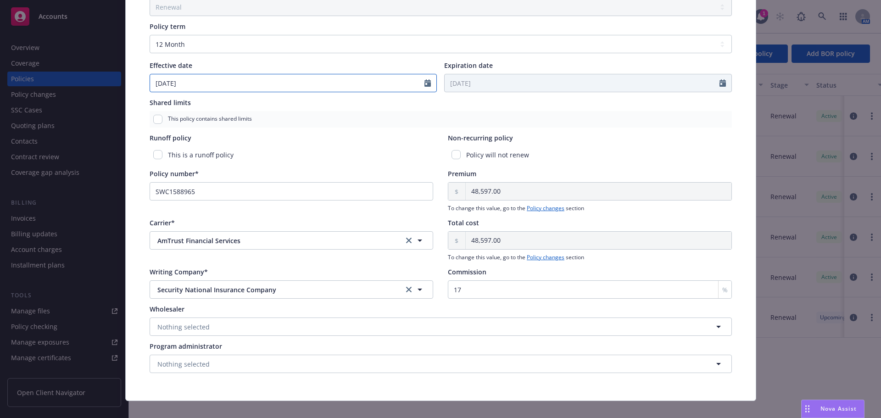
click at [168, 83] on input "[DATE]" at bounding box center [287, 82] width 275 height 17
select select "8"
type input "[DATE]"
click at [338, 110] on div "Shared limits This policy contains shared limits" at bounding box center [441, 113] width 582 height 30
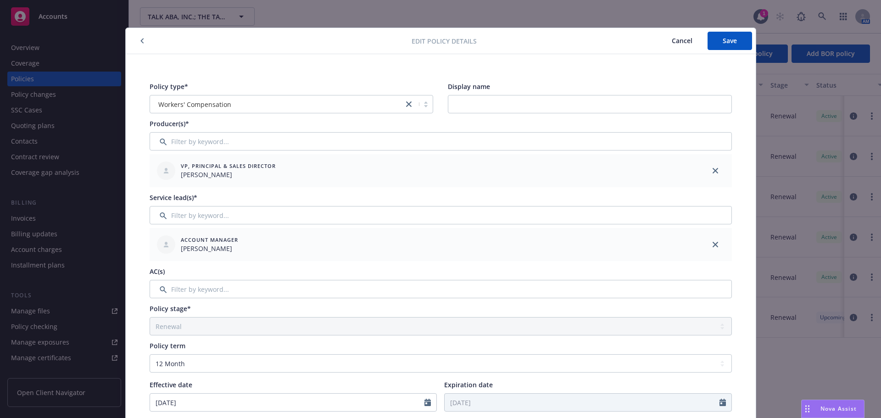
scroll to position [0, 0]
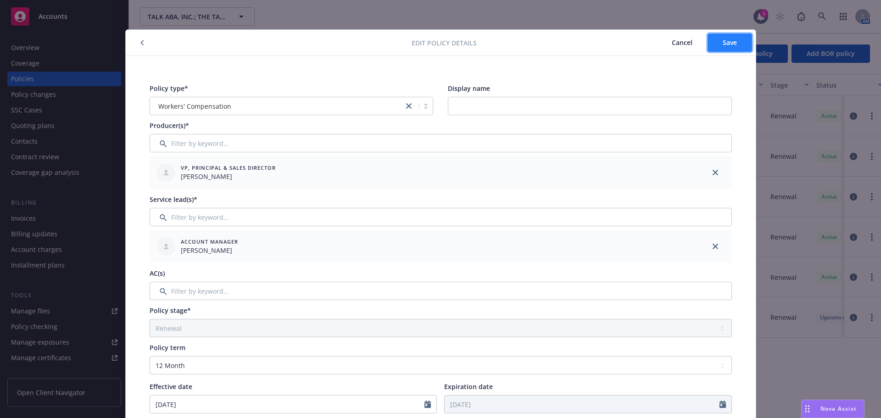
click at [715, 48] on button "Save" at bounding box center [730, 43] width 45 height 18
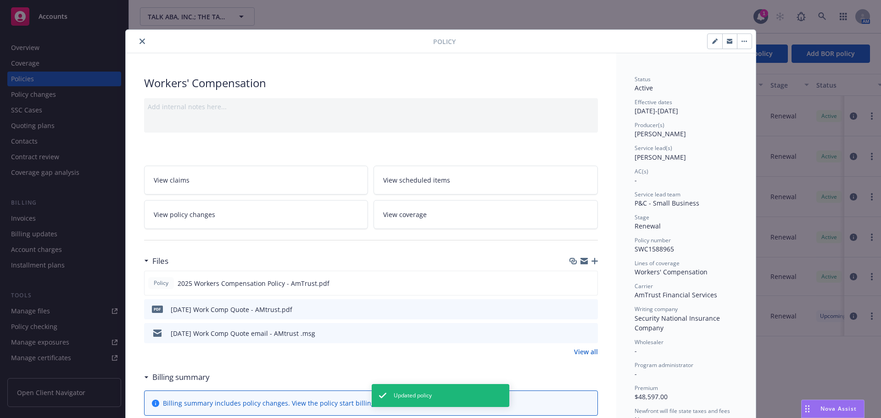
click at [140, 41] on icon "close" at bounding box center [143, 42] width 6 height 6
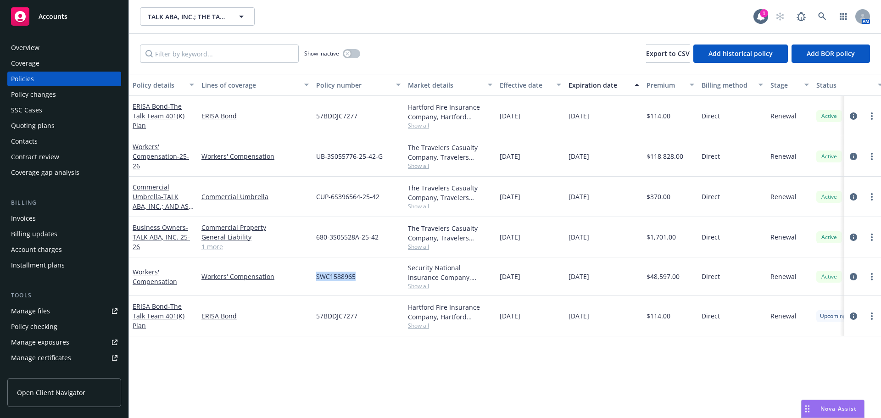
drag, startPoint x: 358, startPoint y: 281, endPoint x: 317, endPoint y: 280, distance: 41.8
click at [317, 280] on div "SWC1588965" at bounding box center [359, 276] width 92 height 39
copy span "SWC1588965"
click at [160, 282] on link "Workers' Compensation" at bounding box center [155, 277] width 45 height 18
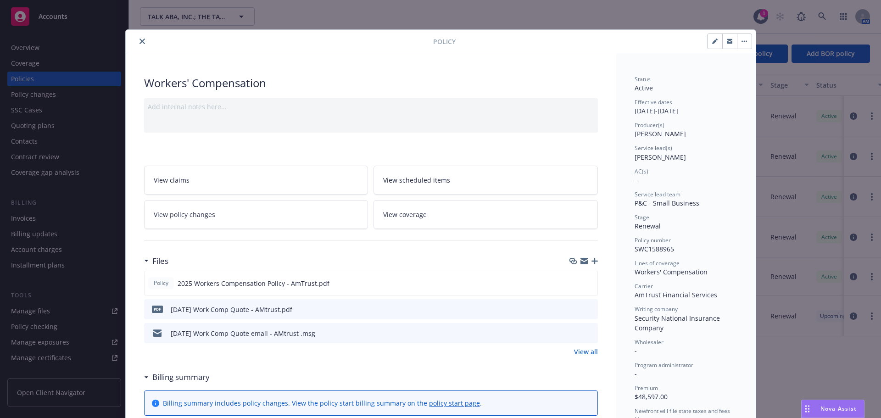
scroll to position [28, 0]
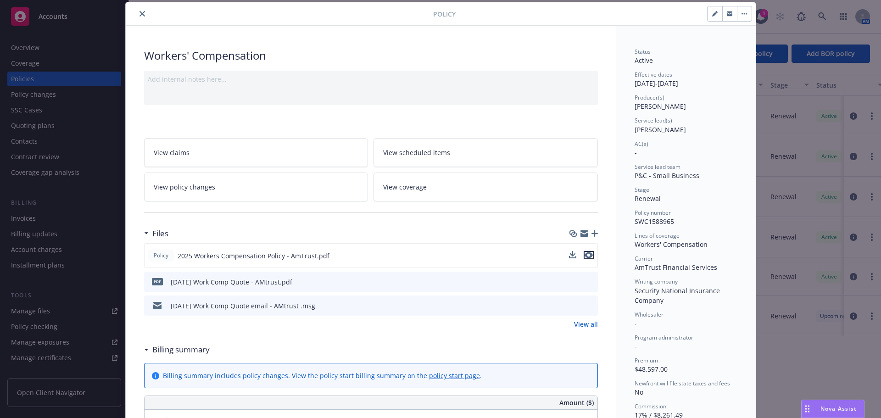
click at [585, 254] on icon "preview file" at bounding box center [589, 255] width 8 height 6
click at [140, 15] on icon "close" at bounding box center [143, 14] width 6 height 6
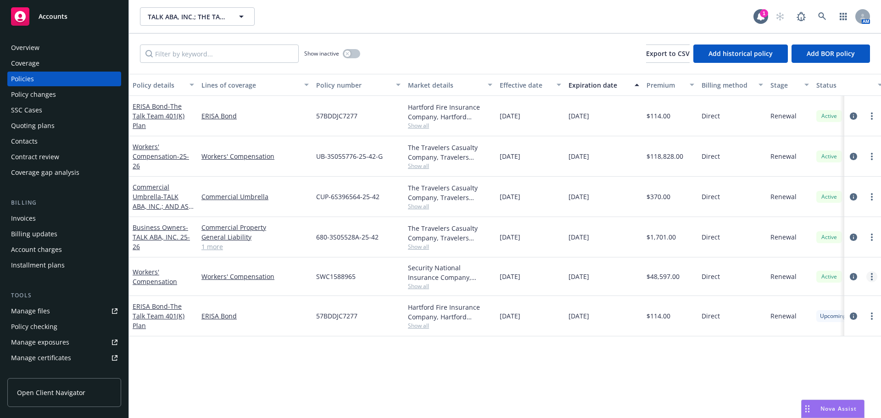
click at [874, 279] on link "more" at bounding box center [872, 276] width 11 height 11
click at [846, 251] on link "Copy logging email" at bounding box center [827, 246] width 108 height 18
click at [42, 140] on div "Contacts" at bounding box center [64, 141] width 106 height 15
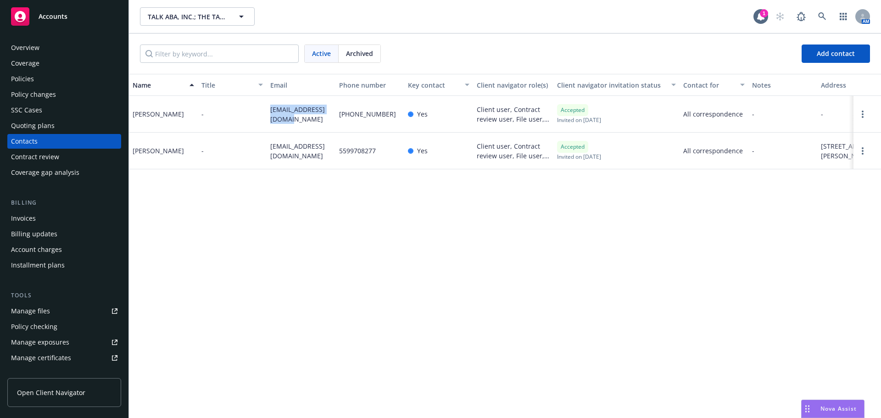
drag, startPoint x: 282, startPoint y: 118, endPoint x: 270, endPoint y: 110, distance: 15.2
click at [270, 110] on div "[EMAIL_ADDRESS][DOMAIN_NAME]" at bounding box center [301, 114] width 69 height 37
copy span "[EMAIL_ADDRESS][DOMAIN_NAME]"
click at [68, 80] on div "Policies" at bounding box center [64, 79] width 106 height 15
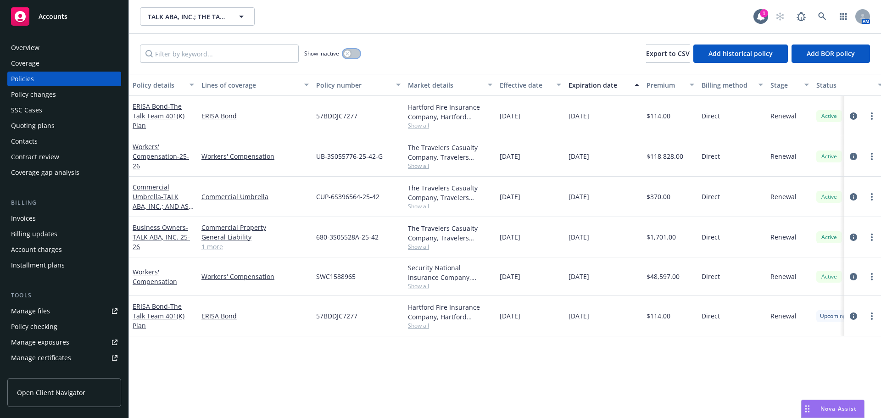
click at [346, 55] on icon "button" at bounding box center [348, 54] width 4 height 4
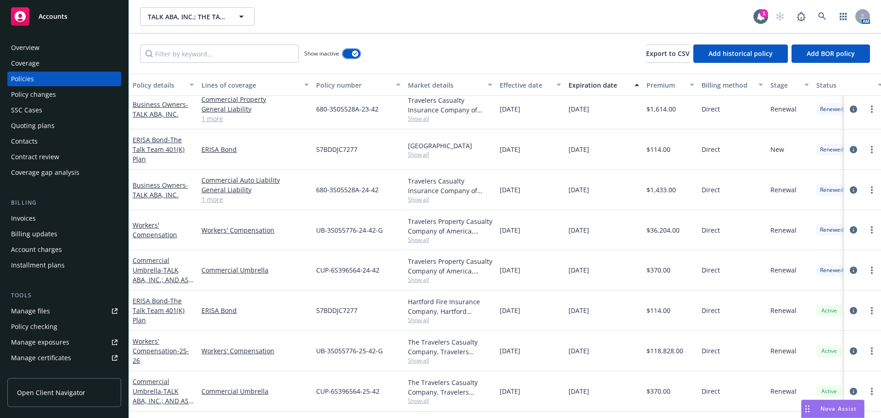
scroll to position [395, 0]
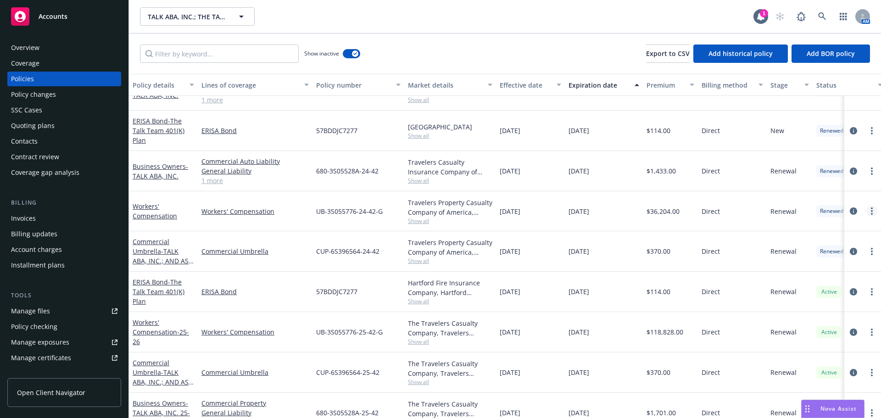
click at [867, 212] on link "more" at bounding box center [872, 211] width 11 height 11
click at [806, 337] on link "Copy logging email" at bounding box center [816, 340] width 108 height 18
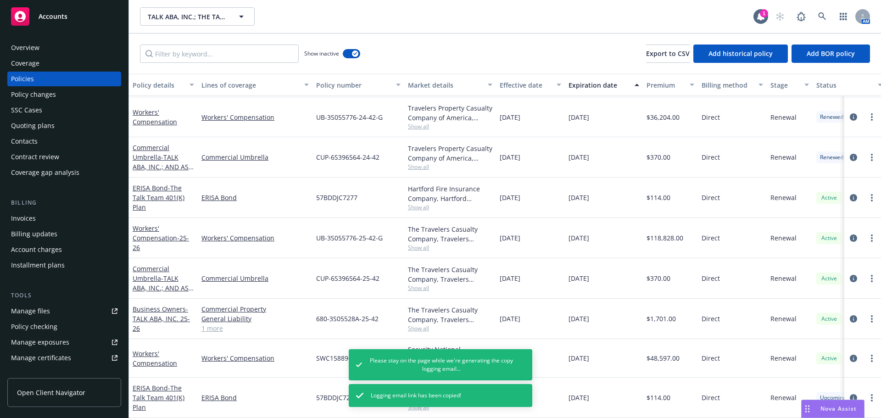
scroll to position [486, 0]
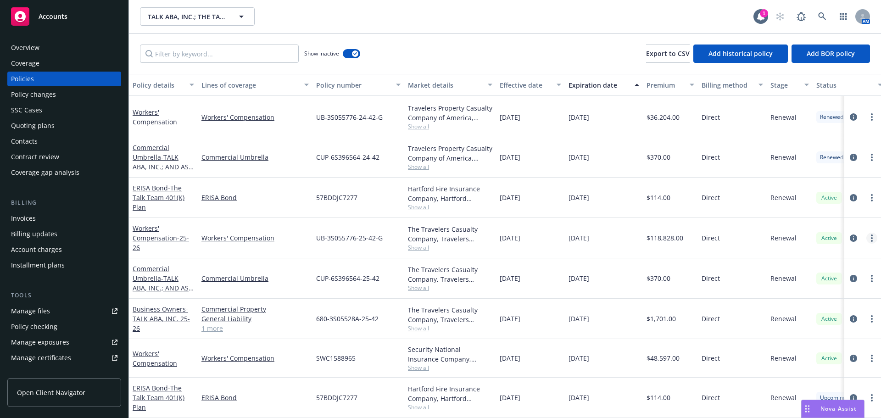
click at [871, 237] on circle "more" at bounding box center [872, 238] width 2 height 2
click at [803, 359] on link "Copy logging email" at bounding box center [816, 360] width 108 height 18
click at [822, 17] on icon at bounding box center [822, 16] width 8 height 8
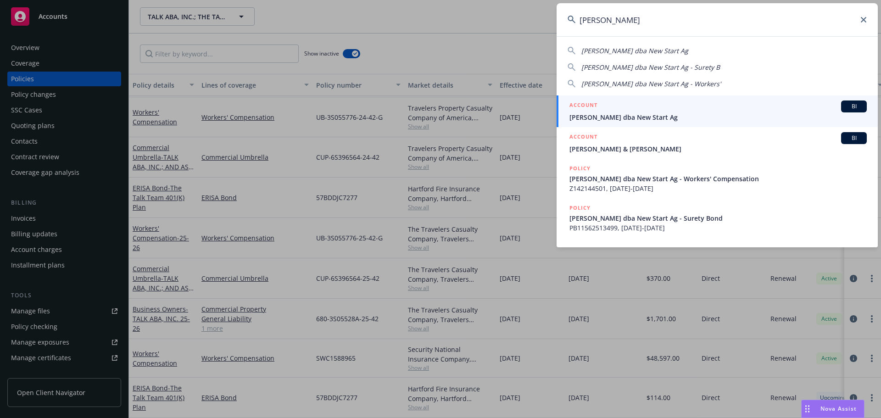
type input "[PERSON_NAME]"
click at [638, 106] on div "ACCOUNT BI" at bounding box center [718, 107] width 297 height 12
